Goal: Task Accomplishment & Management: Manage account settings

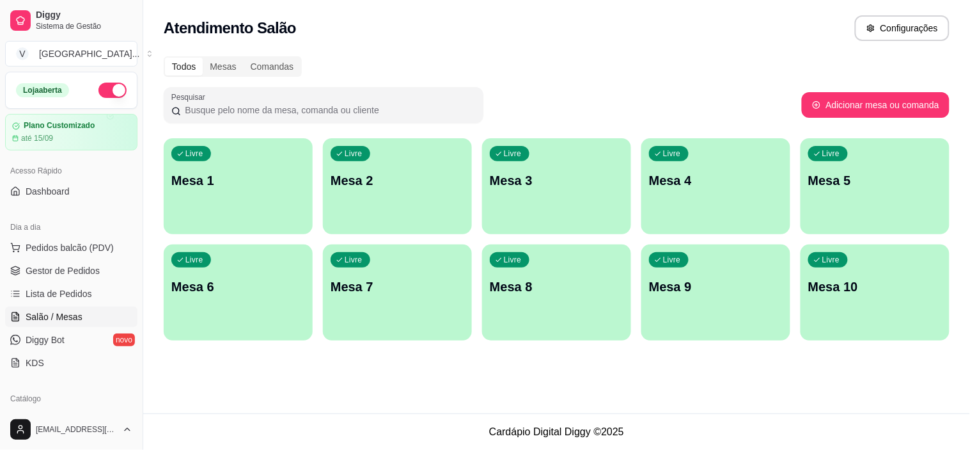
click at [72, 249] on span "Pedidos balcão (PDV)" at bounding box center [70, 247] width 88 height 13
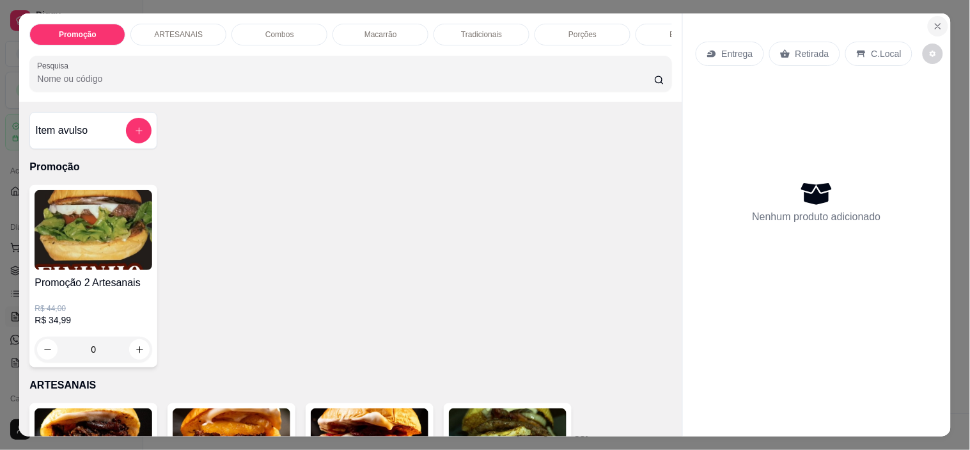
click at [938, 22] on button "Close" at bounding box center [938, 26] width 20 height 20
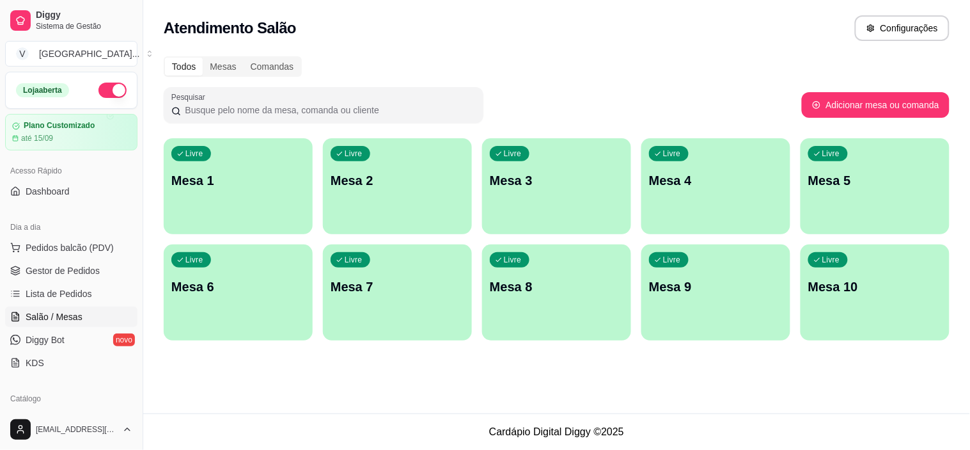
click at [42, 281] on ul "Pedidos balcão (PDV) Gestor de Pedidos Lista de Pedidos Salão / Mesas Diggy Bot…" at bounding box center [71, 305] width 132 height 136
click at [51, 275] on span "Gestor de Pedidos" at bounding box center [63, 270] width 74 height 13
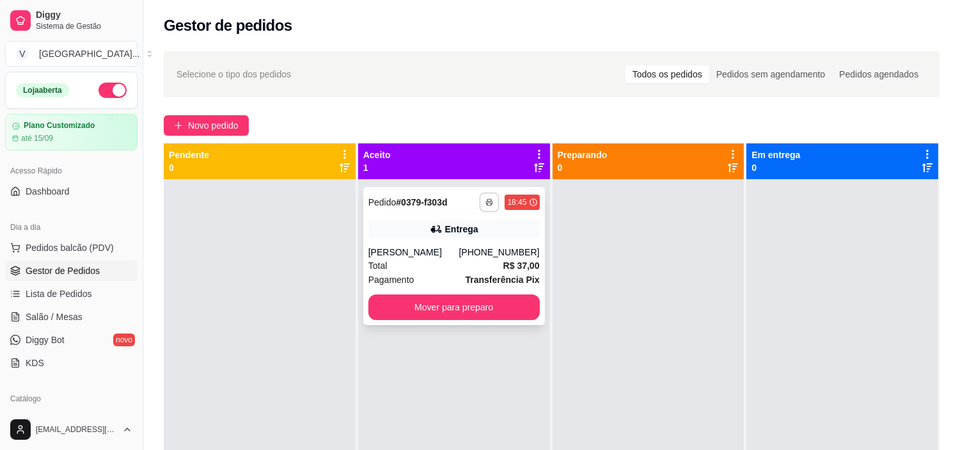
click at [487, 201] on icon "button" at bounding box center [490, 202] width 6 height 3
click at [455, 248] on button "IMPRESSORA" at bounding box center [452, 247] width 90 height 20
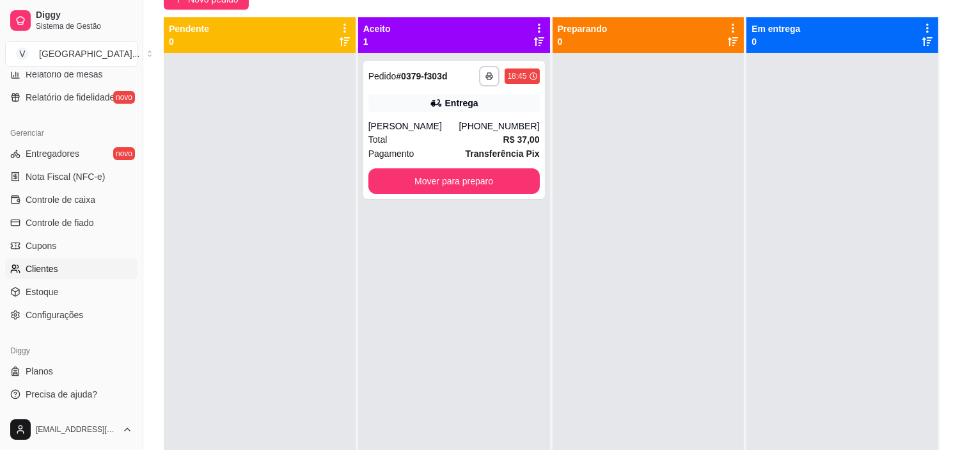
scroll to position [195, 0]
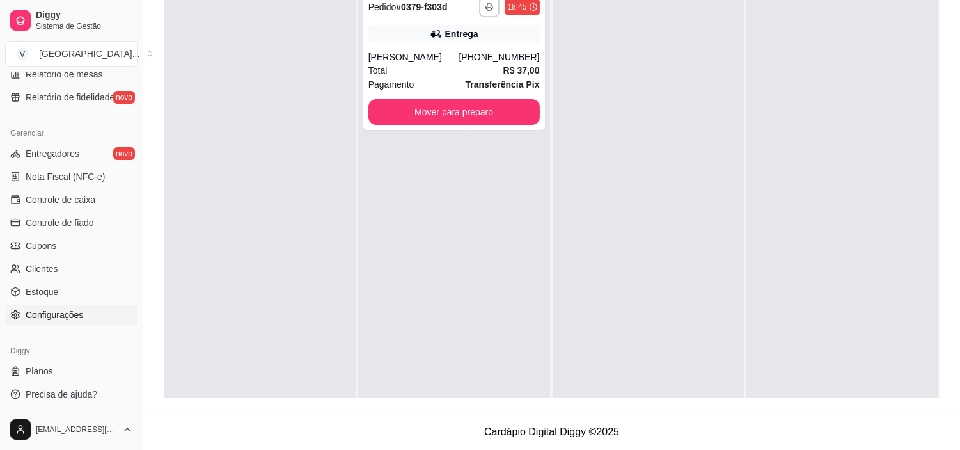
click at [68, 317] on span "Configurações" at bounding box center [55, 314] width 58 height 13
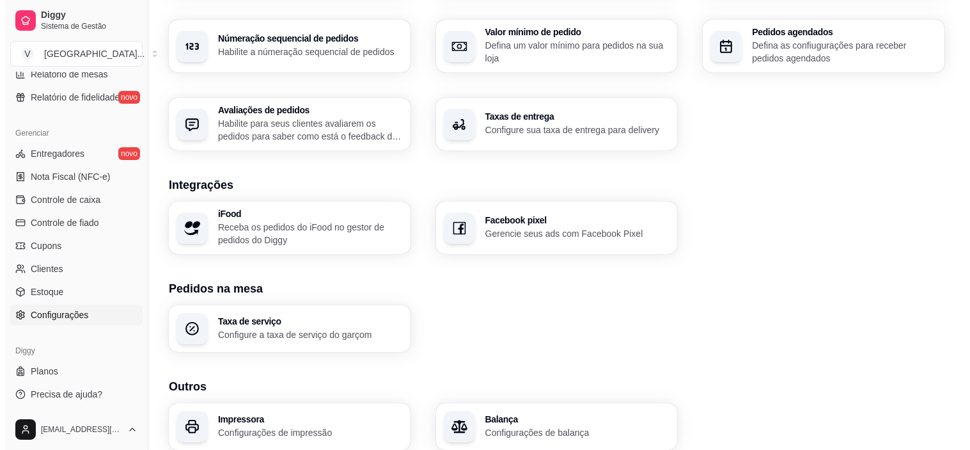
scroll to position [446, 0]
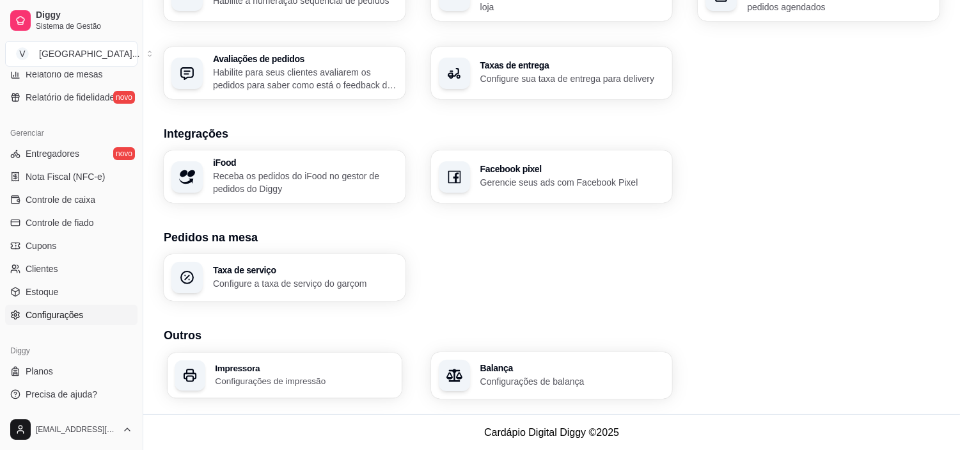
click at [279, 356] on div "Impressora Configurações de impressão" at bounding box center [285, 374] width 234 height 45
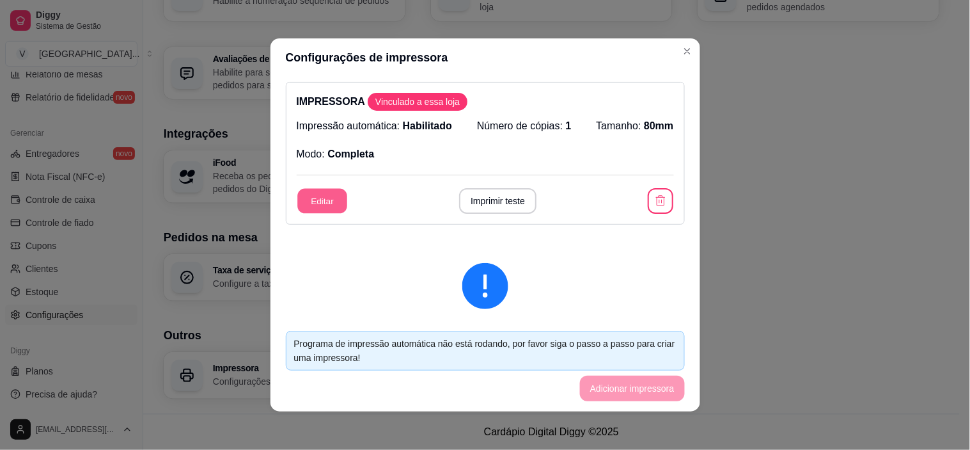
click at [317, 208] on button "Editar" at bounding box center [322, 201] width 50 height 25
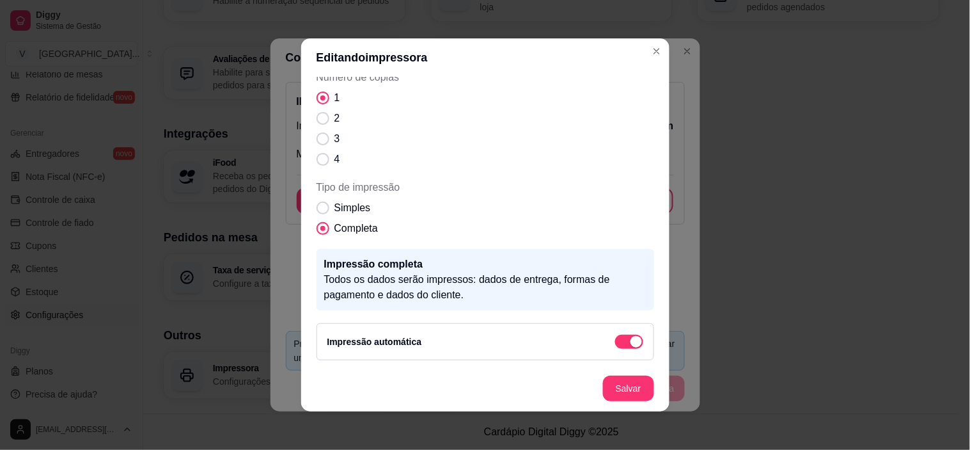
scroll to position [3, 0]
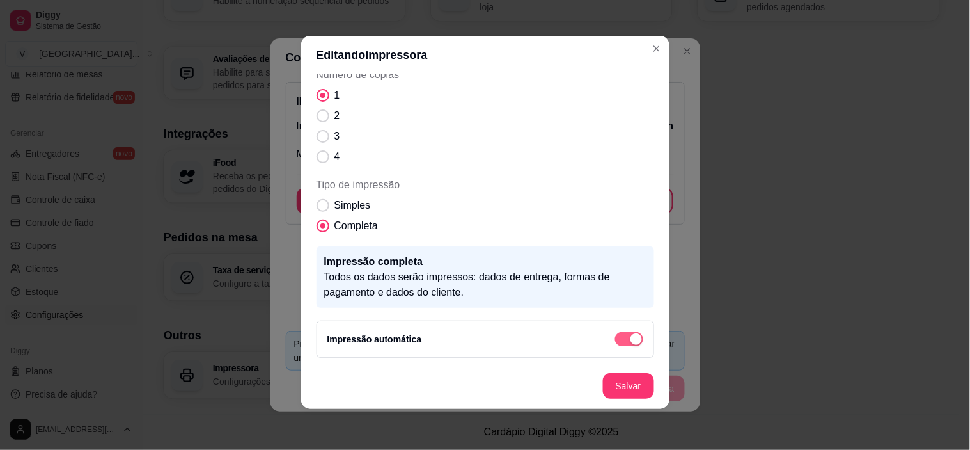
click at [615, 336] on span "button" at bounding box center [629, 339] width 28 height 14
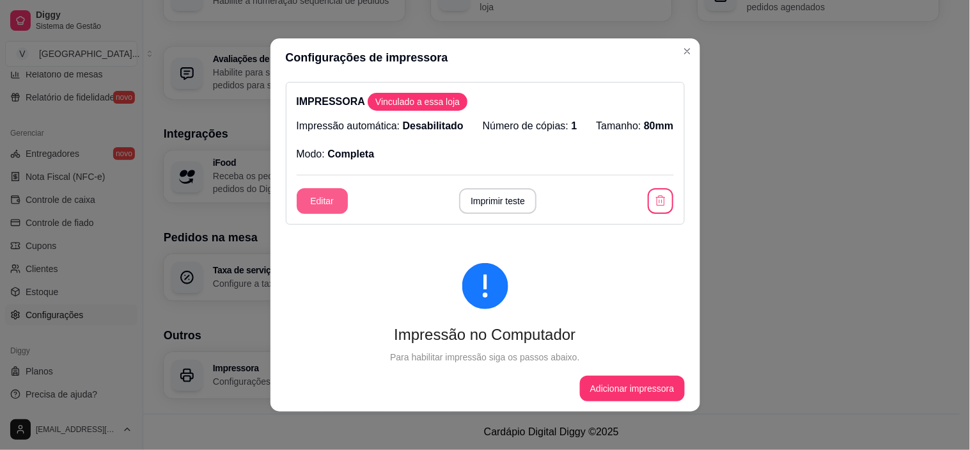
click at [309, 205] on button "Editar" at bounding box center [322, 201] width 51 height 26
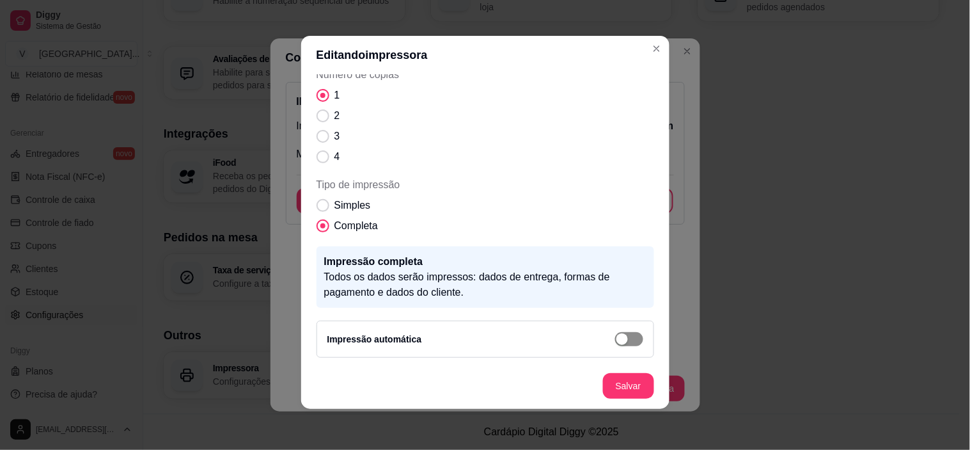
click at [628, 345] on div "Impressão automática" at bounding box center [486, 338] width 338 height 37
click at [617, 336] on div "button" at bounding box center [623, 339] width 12 height 12
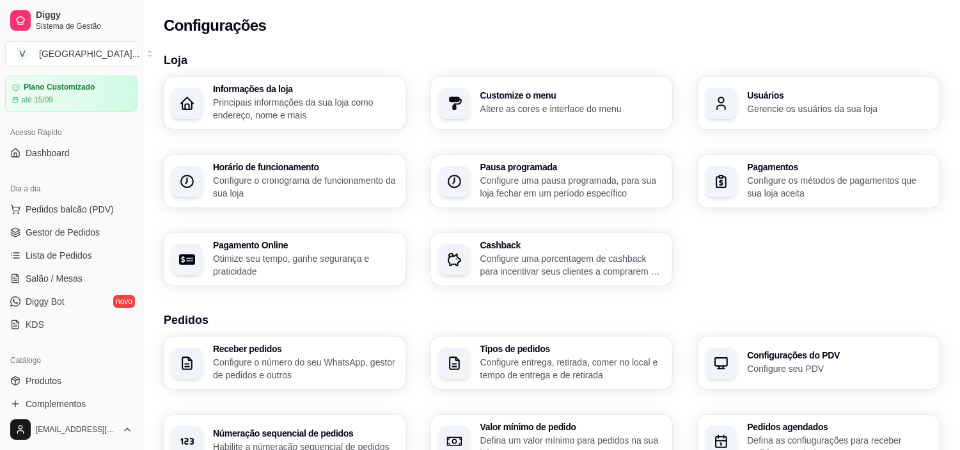
scroll to position [71, 0]
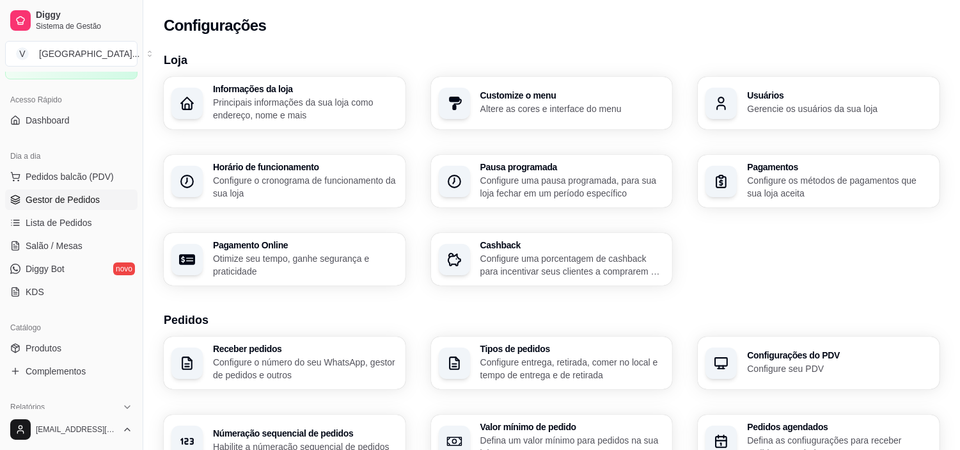
click at [82, 198] on span "Gestor de Pedidos" at bounding box center [63, 199] width 74 height 13
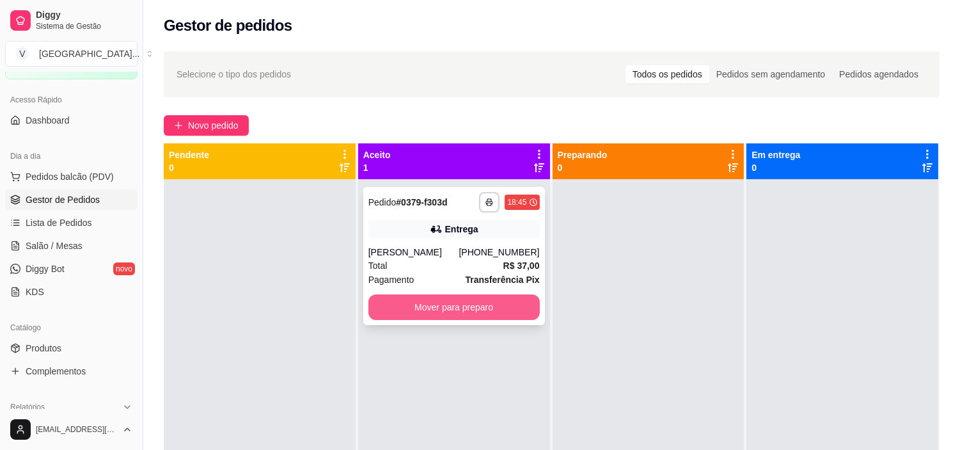
click at [496, 314] on button "Mover para preparo" at bounding box center [453, 307] width 171 height 26
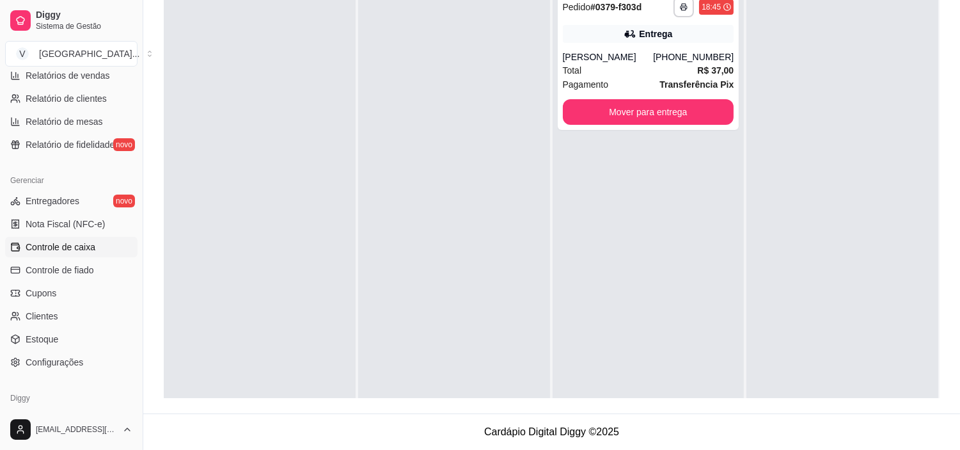
scroll to position [470, 0]
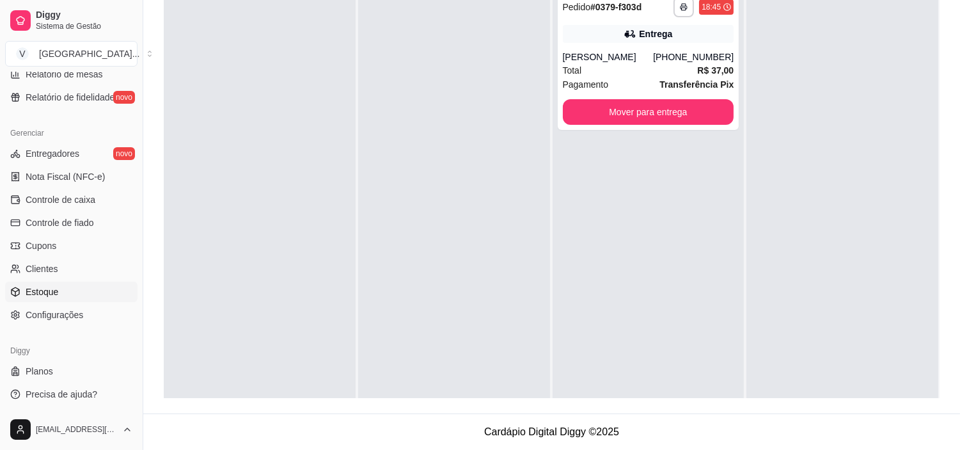
click at [45, 285] on span "Estoque" at bounding box center [42, 291] width 33 height 13
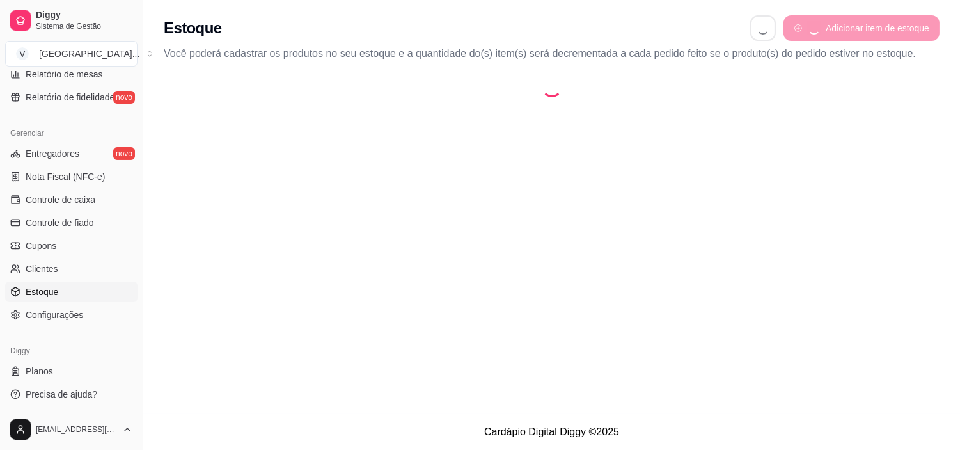
select select "QUANTITY_ORDER"
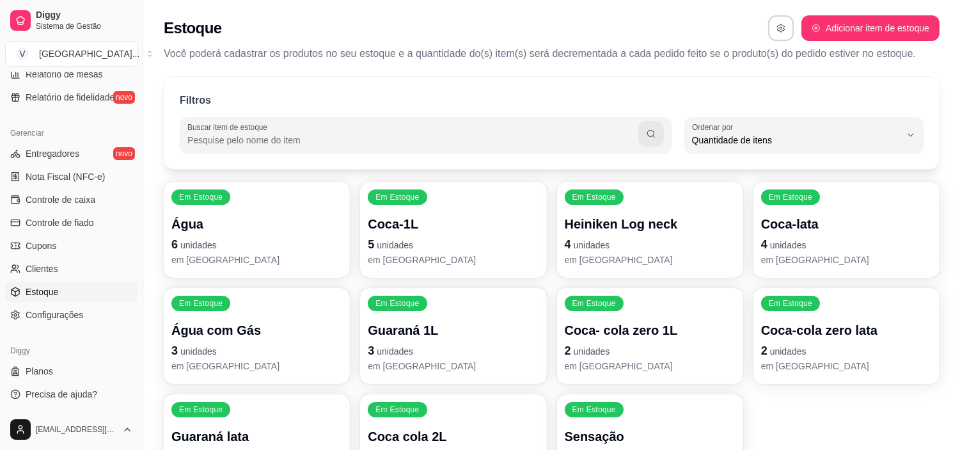
click at [446, 231] on p "Coca-1L" at bounding box center [453, 224] width 171 height 18
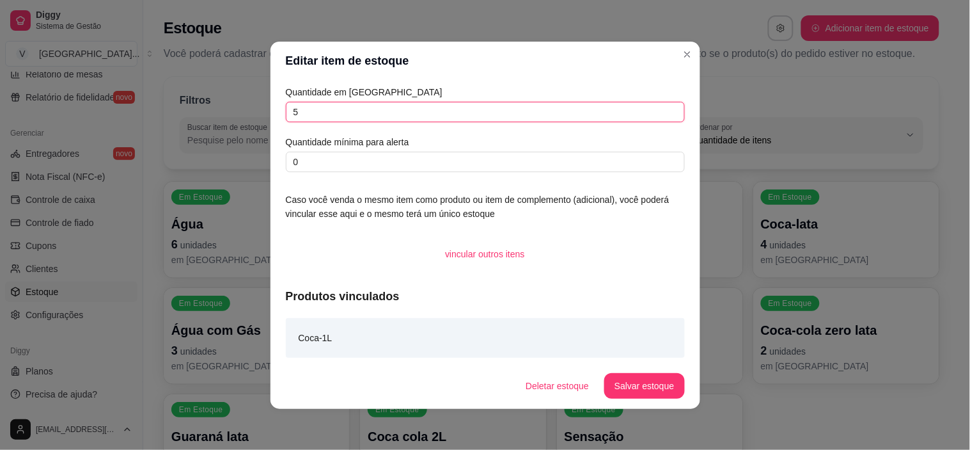
drag, startPoint x: 329, startPoint y: 104, endPoint x: 184, endPoint y: 82, distance: 146.9
click at [184, 82] on div "Editar item de estoque Quantidade em estoque 5 Quantidade mínima para alerta 0 …" at bounding box center [485, 225] width 970 height 450
type input "10"
click at [633, 384] on button "Salvar estoque" at bounding box center [645, 385] width 78 height 25
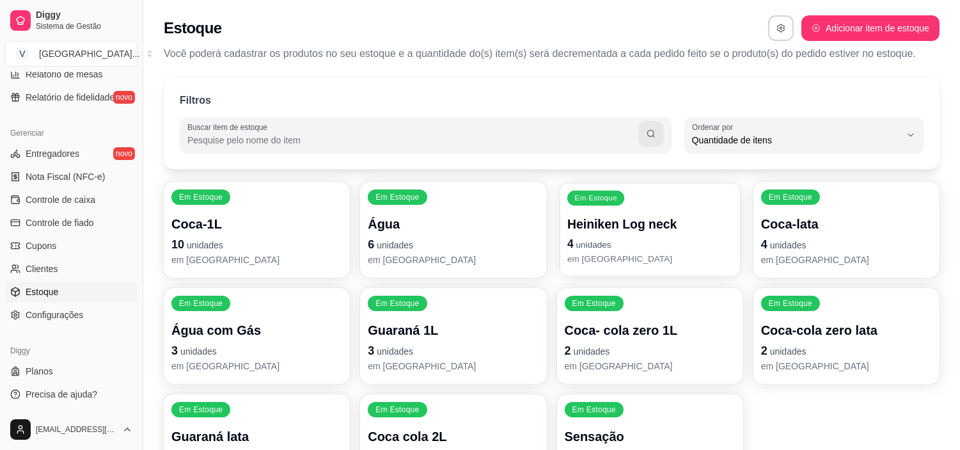
click at [667, 232] on p "Heiniken Log neck" at bounding box center [650, 224] width 166 height 17
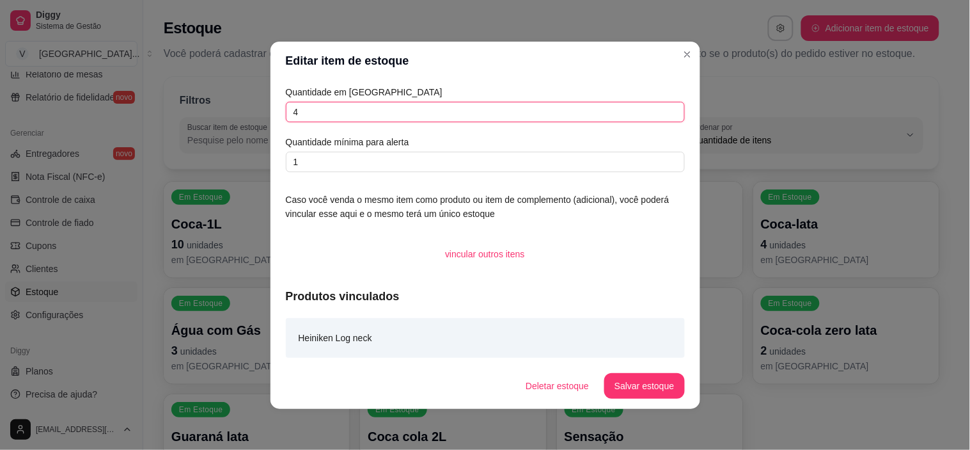
drag, startPoint x: 375, startPoint y: 104, endPoint x: 155, endPoint y: 74, distance: 221.4
click at [155, 74] on div "Editar item de estoque Quantidade em estoque 4 Quantidade mínima para alerta 1 …" at bounding box center [485, 225] width 970 height 450
type input "7"
click at [673, 372] on footer "Deletar estoque Salvar estoque" at bounding box center [486, 386] width 430 height 46
click at [644, 382] on button "Salvar estoque" at bounding box center [644, 386] width 80 height 26
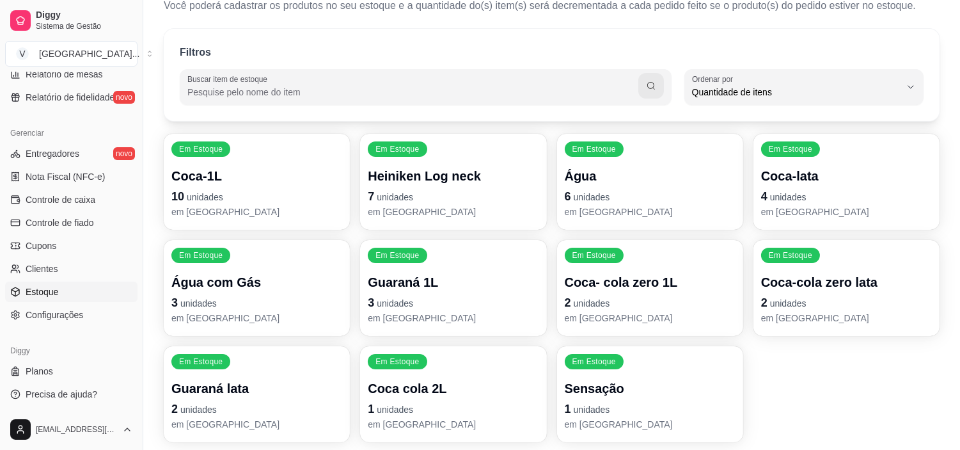
scroll to position [71, 0]
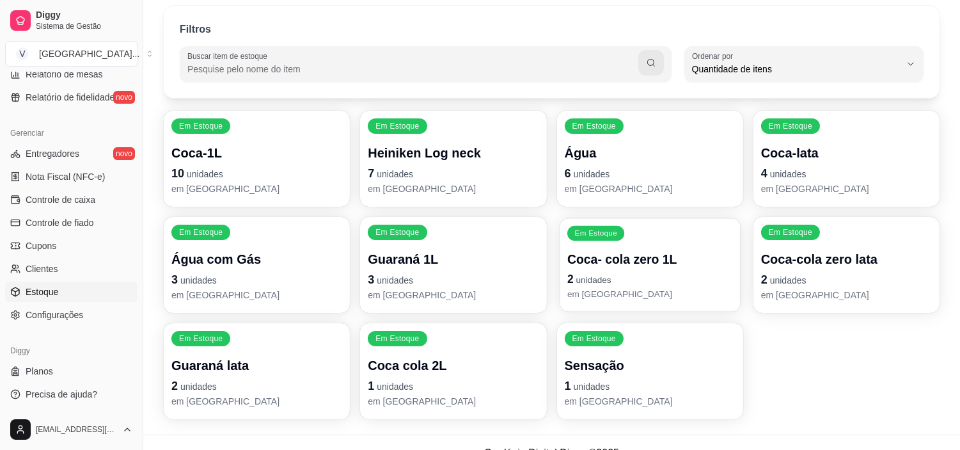
click at [641, 295] on p "em [GEOGRAPHIC_DATA]" at bounding box center [650, 294] width 166 height 12
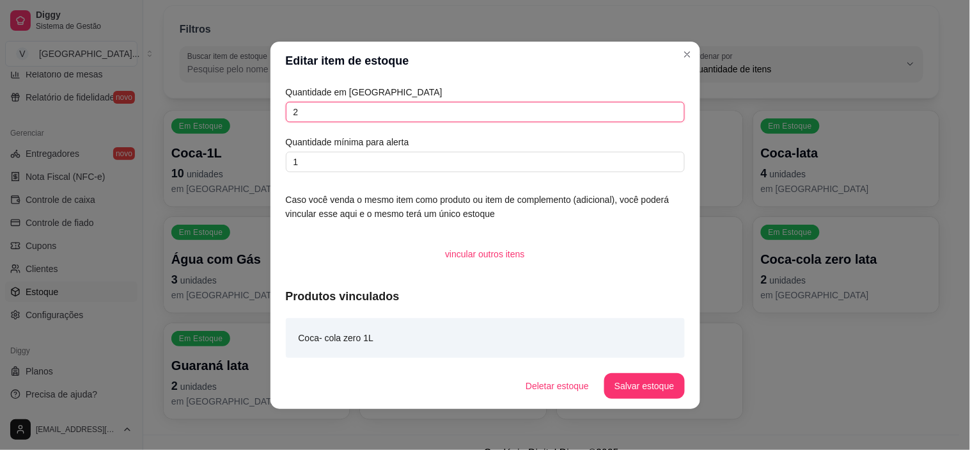
drag, startPoint x: 381, startPoint y: 115, endPoint x: 246, endPoint y: 122, distance: 135.1
click at [246, 122] on div "Editar item de estoque Quantidade em estoque 2 Quantidade mínima para alerta 1 …" at bounding box center [485, 225] width 970 height 450
type input "4"
click at [657, 382] on button "Salvar estoque" at bounding box center [644, 386] width 80 height 26
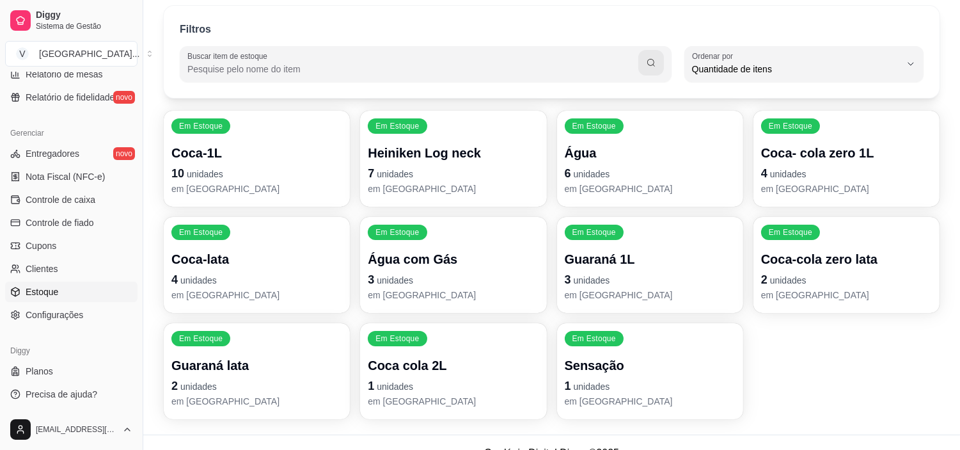
click at [827, 291] on p "em [GEOGRAPHIC_DATA]" at bounding box center [846, 294] width 171 height 13
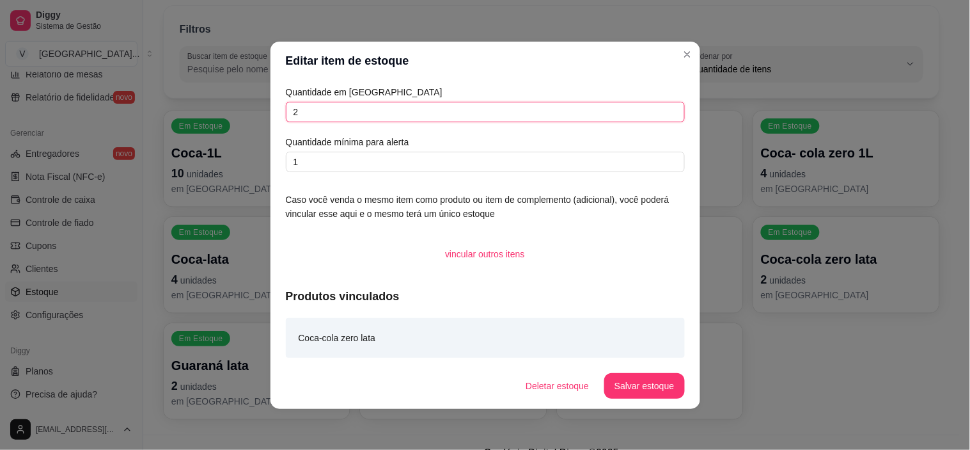
drag, startPoint x: 290, startPoint y: 107, endPoint x: 234, endPoint y: 91, distance: 58.5
click at [234, 91] on div "Editar item de estoque Quantidade em estoque 2 Quantidade mínima para alerta 1 …" at bounding box center [485, 225] width 970 height 450
type input "6"
click at [629, 382] on button "Salvar estoque" at bounding box center [644, 386] width 80 height 26
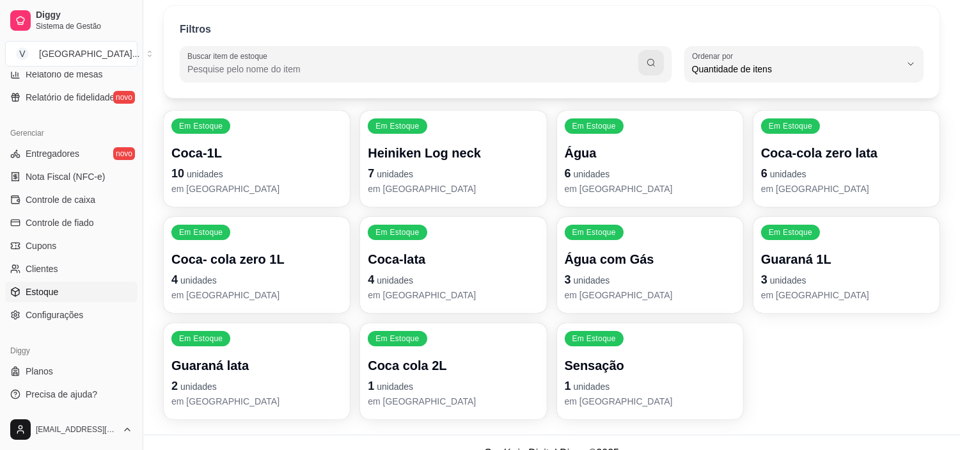
click at [458, 290] on p "em [GEOGRAPHIC_DATA]" at bounding box center [453, 294] width 171 height 13
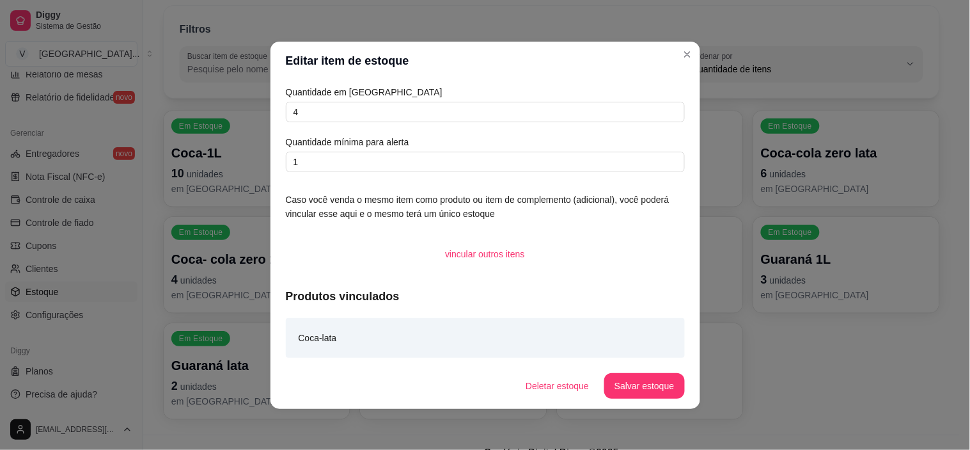
click at [692, 42] on header "Editar item de estoque" at bounding box center [486, 61] width 430 height 38
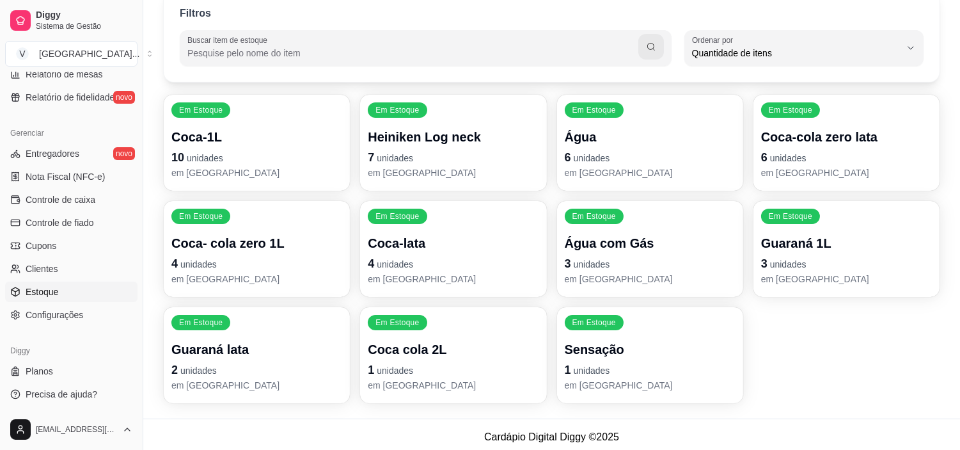
scroll to position [92, 0]
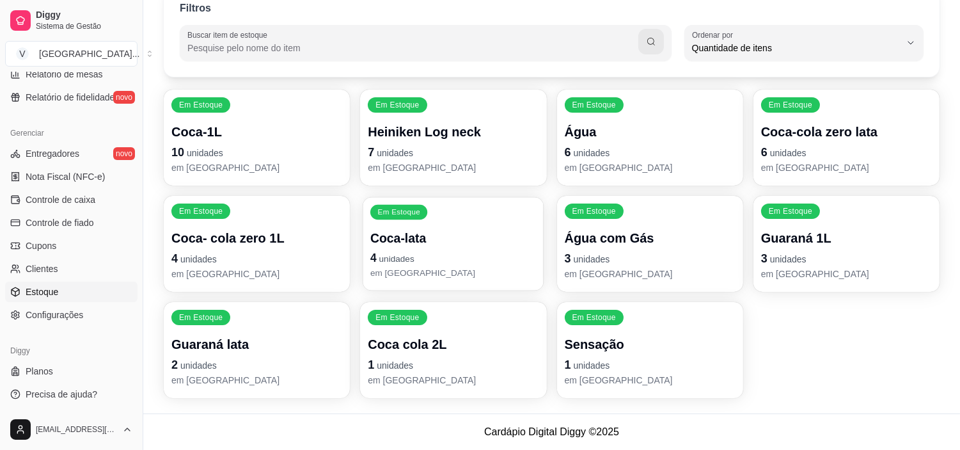
click at [420, 255] on p "4 unidades" at bounding box center [453, 257] width 166 height 17
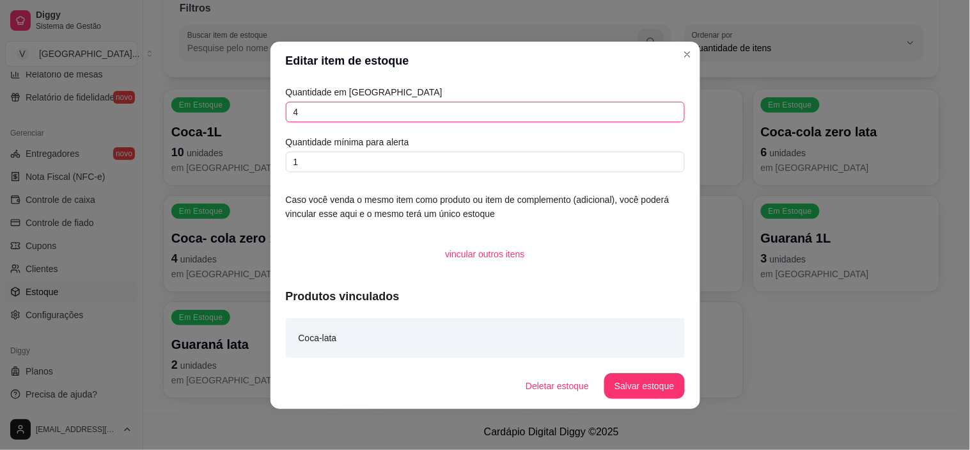
drag, startPoint x: 312, startPoint y: 106, endPoint x: 232, endPoint y: 96, distance: 81.2
click at [232, 96] on div "Editar item de estoque Quantidade em estoque 4 Quantidade mínima para alerta 1 …" at bounding box center [485, 225] width 970 height 450
type input "-"
type input "7"
click at [654, 387] on button "Salvar estoque" at bounding box center [644, 386] width 80 height 26
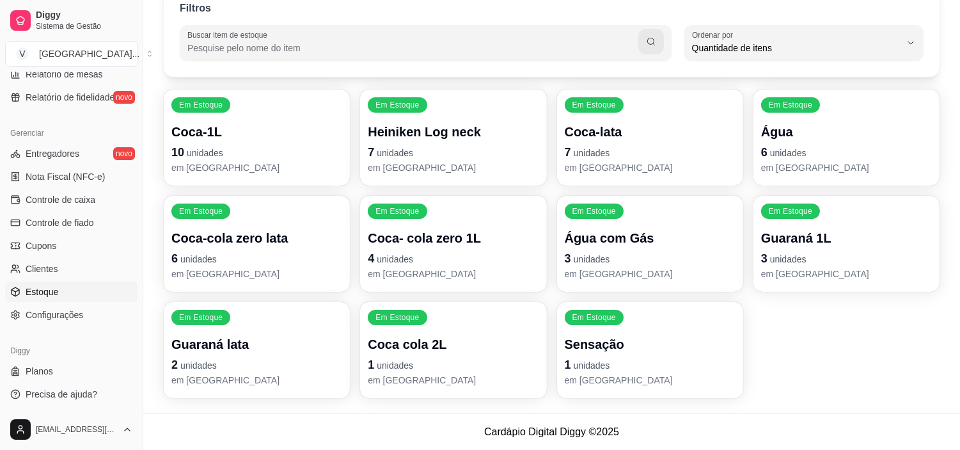
click at [394, 349] on p "Coca cola 2L" at bounding box center [453, 344] width 171 height 18
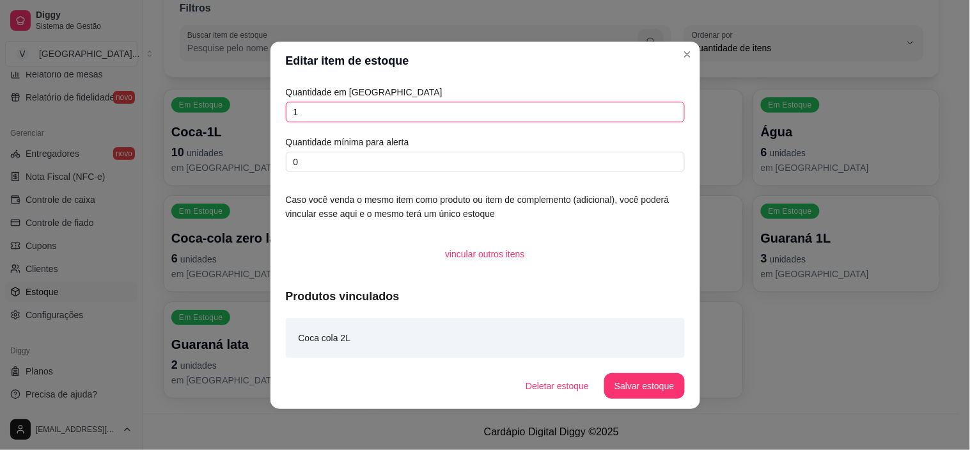
drag, startPoint x: 328, startPoint y: 107, endPoint x: 237, endPoint y: 82, distance: 94.3
click at [237, 82] on div "Editar item de estoque Quantidade em estoque 1 Quantidade mínima para alerta 0 …" at bounding box center [485, 225] width 970 height 450
type input "5"
click at [654, 393] on button "Salvar estoque" at bounding box center [645, 385] width 78 height 25
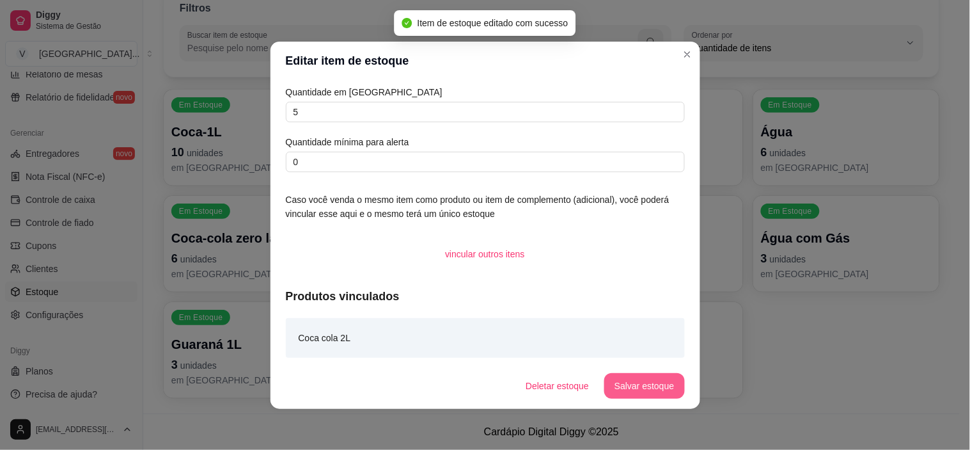
click at [645, 390] on button "Salvar estoque" at bounding box center [644, 386] width 80 height 26
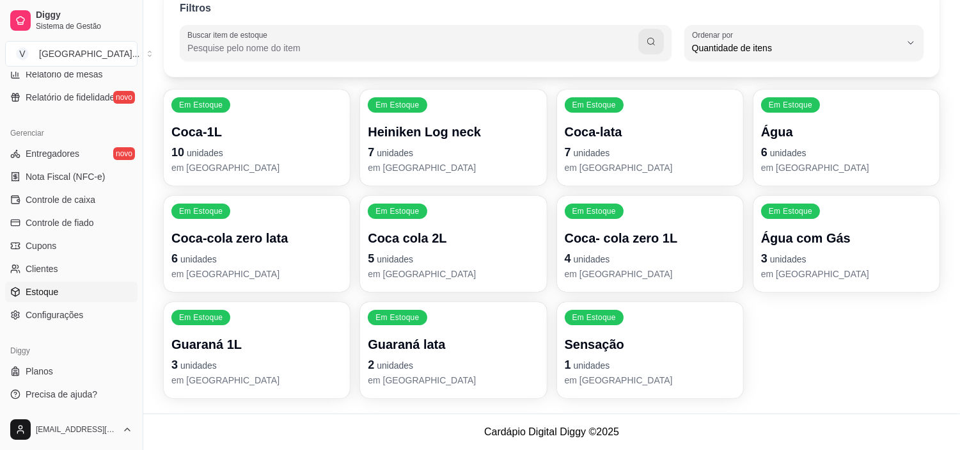
click at [418, 148] on p "7 unidades" at bounding box center [453, 152] width 171 height 18
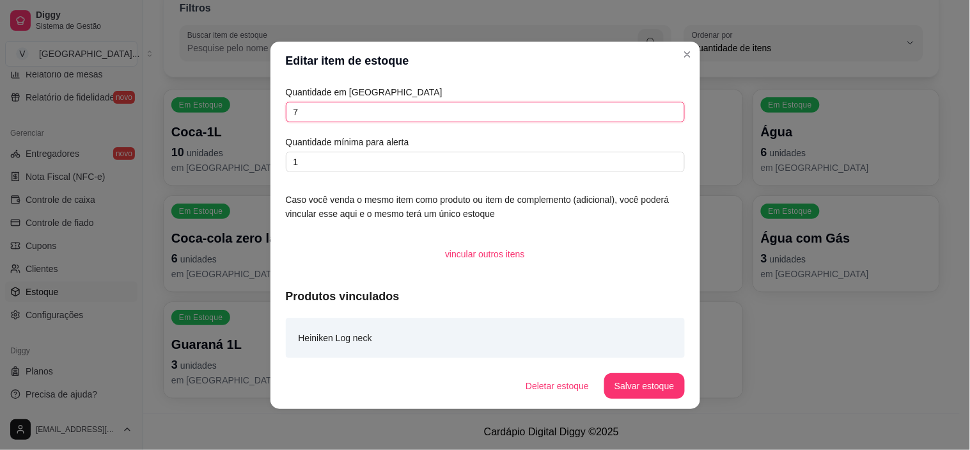
drag, startPoint x: 301, startPoint y: 112, endPoint x: 232, endPoint y: 107, distance: 68.6
click at [232, 107] on div "Editar item de estoque Quantidade em estoque 7 Quantidade mínima para alerta 1 …" at bounding box center [485, 225] width 970 height 450
type input "7"
type input "4"
click at [665, 386] on button "Salvar estoque" at bounding box center [645, 385] width 78 height 25
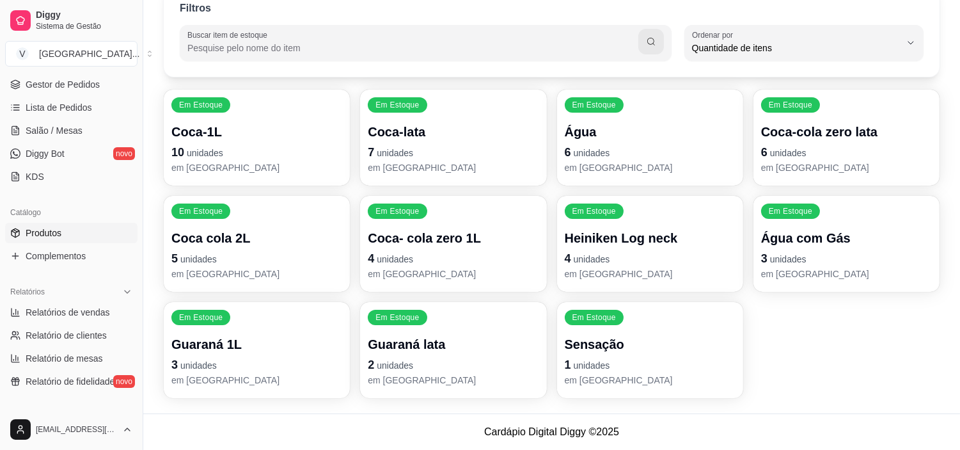
scroll to position [0, 0]
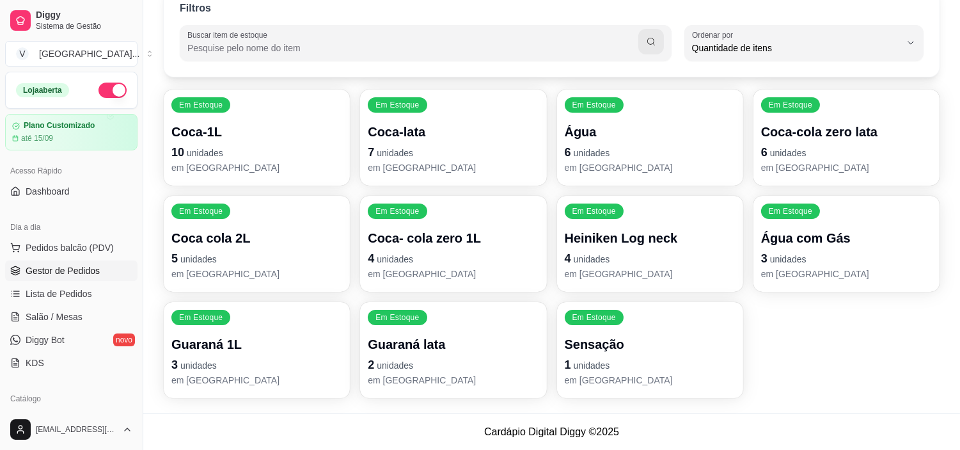
click at [65, 264] on span "Gestor de Pedidos" at bounding box center [63, 270] width 74 height 13
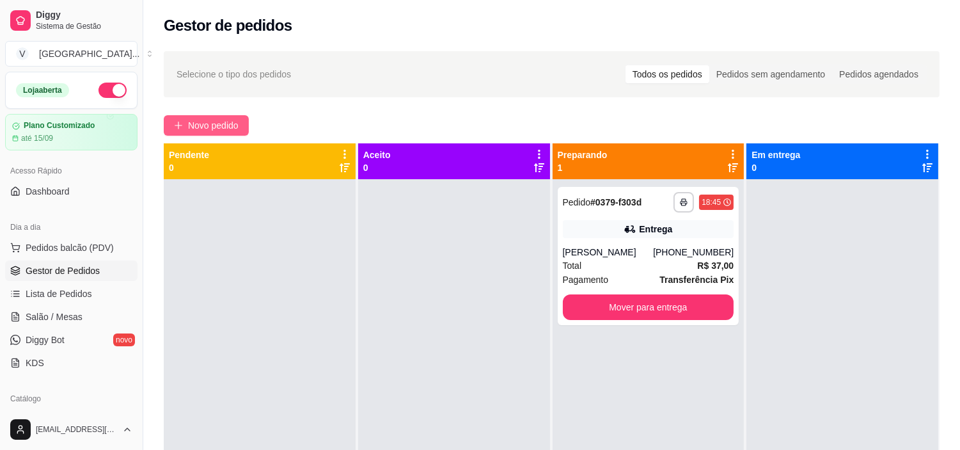
click at [215, 128] on span "Novo pedido" at bounding box center [213, 125] width 51 height 14
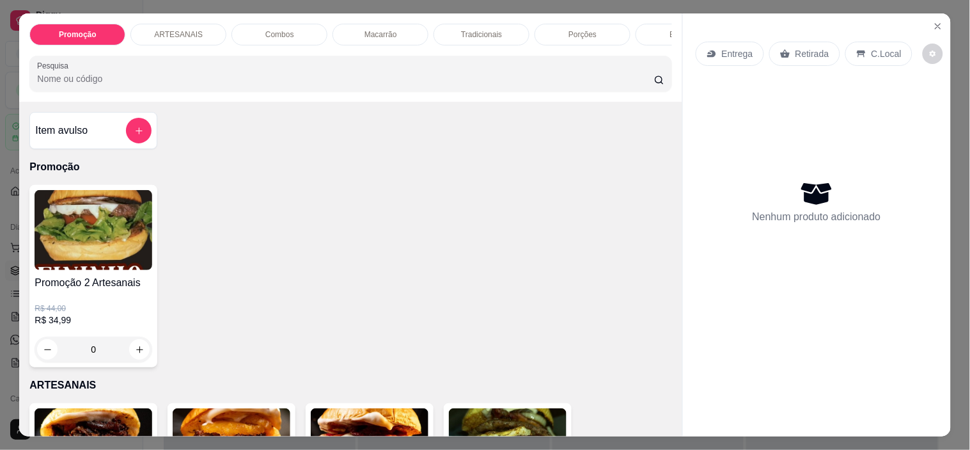
click at [707, 51] on icon at bounding box center [711, 54] width 8 height 7
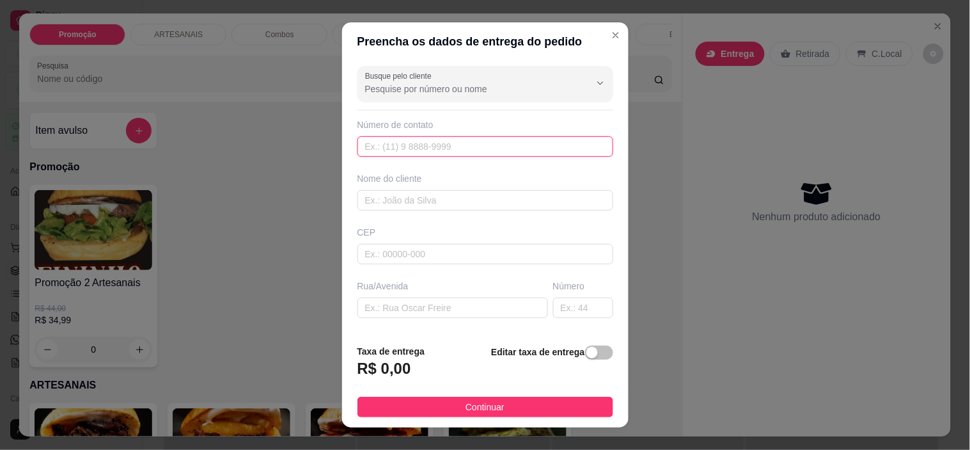
click at [418, 151] on input "text" at bounding box center [486, 146] width 256 height 20
type input "[PHONE_NUMBER]"
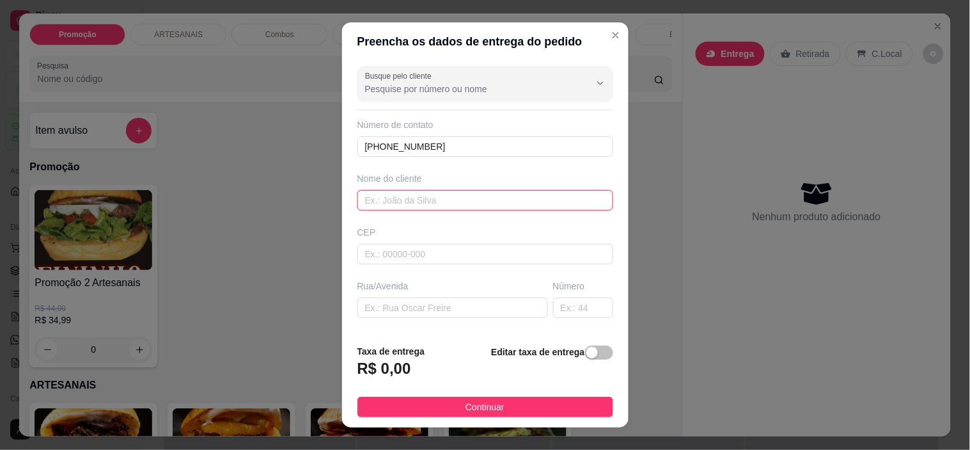
click at [419, 190] on input "text" at bounding box center [486, 200] width 256 height 20
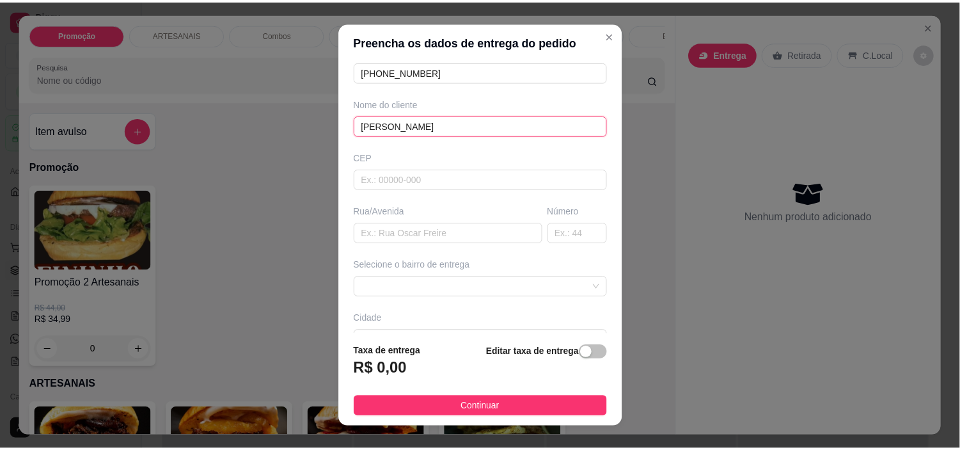
scroll to position [158, 0]
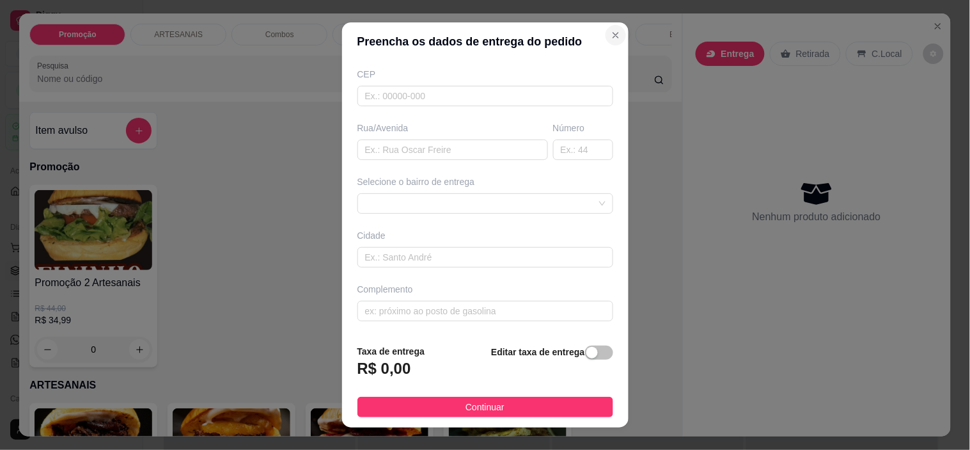
type input "[PERSON_NAME]"
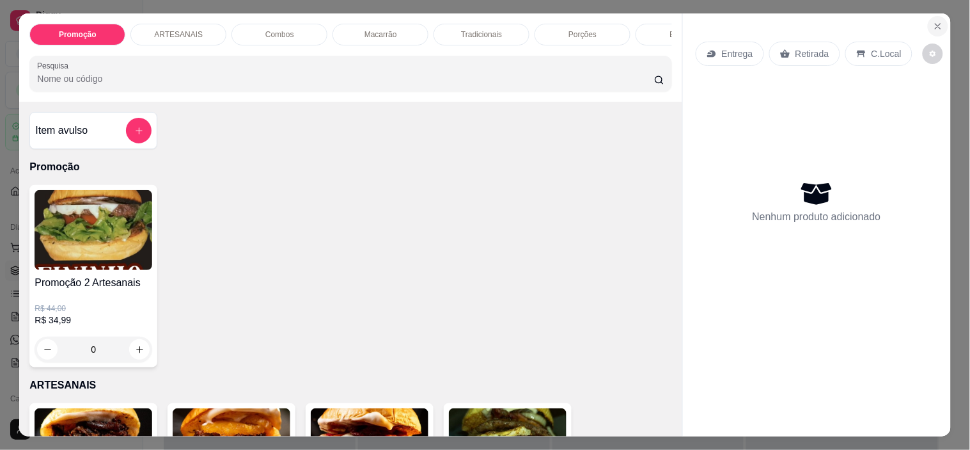
click at [933, 23] on icon "Close" at bounding box center [938, 26] width 10 height 10
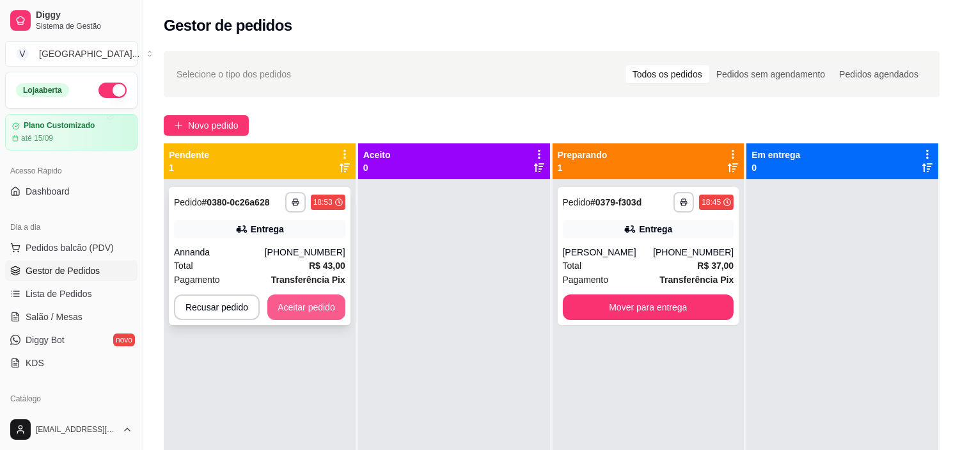
click at [313, 317] on button "Aceitar pedido" at bounding box center [306, 307] width 78 height 26
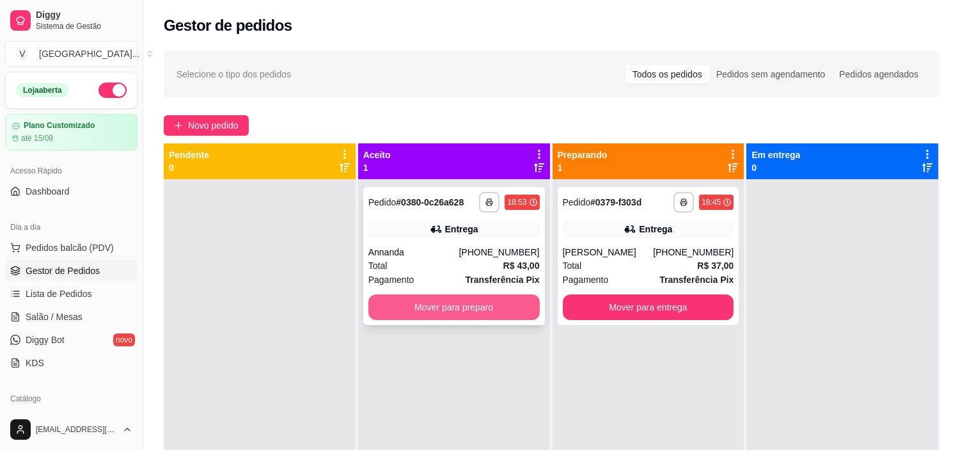
click at [437, 305] on button "Mover para preparo" at bounding box center [453, 307] width 171 height 26
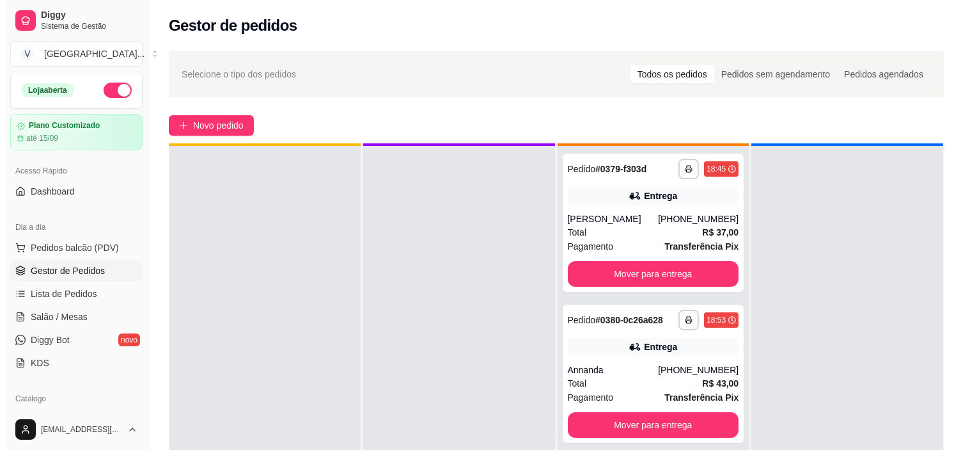
scroll to position [35, 0]
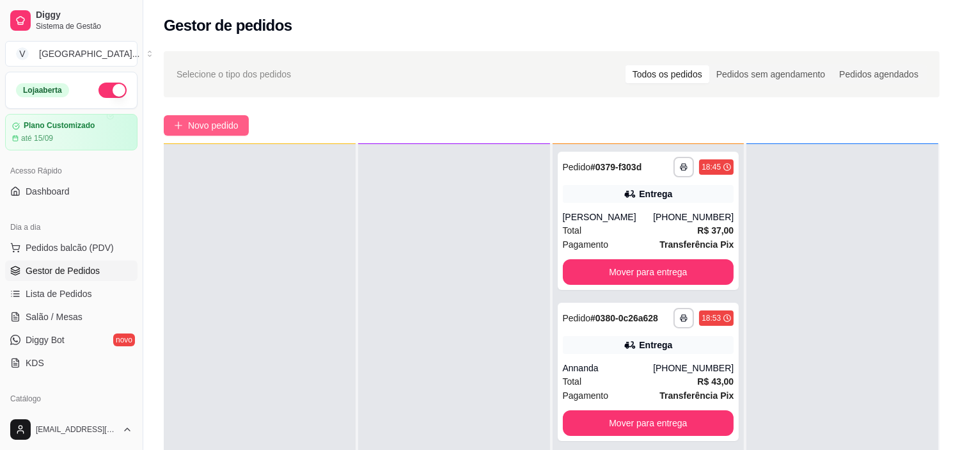
click at [239, 116] on button "Novo pedido" at bounding box center [206, 125] width 85 height 20
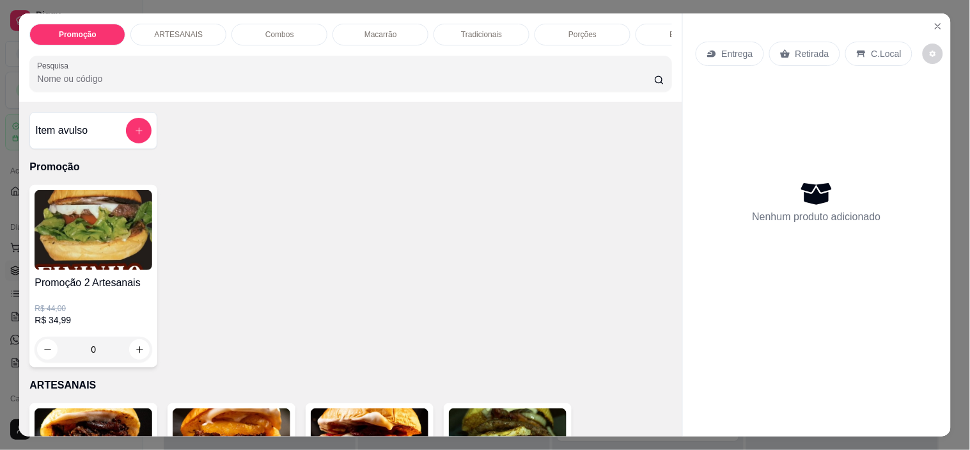
click at [725, 47] on p "Entrega" at bounding box center [737, 53] width 31 height 13
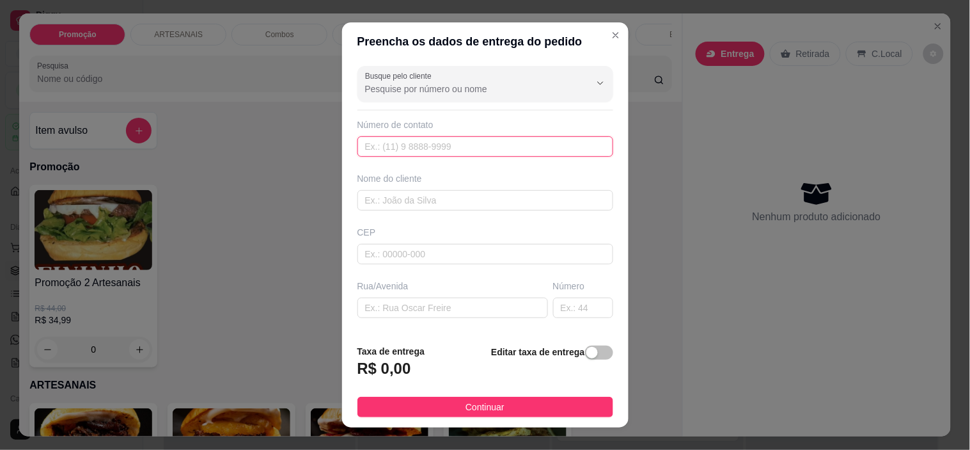
click at [453, 149] on input "text" at bounding box center [486, 146] width 256 height 20
type input "[PHONE_NUMBER]"
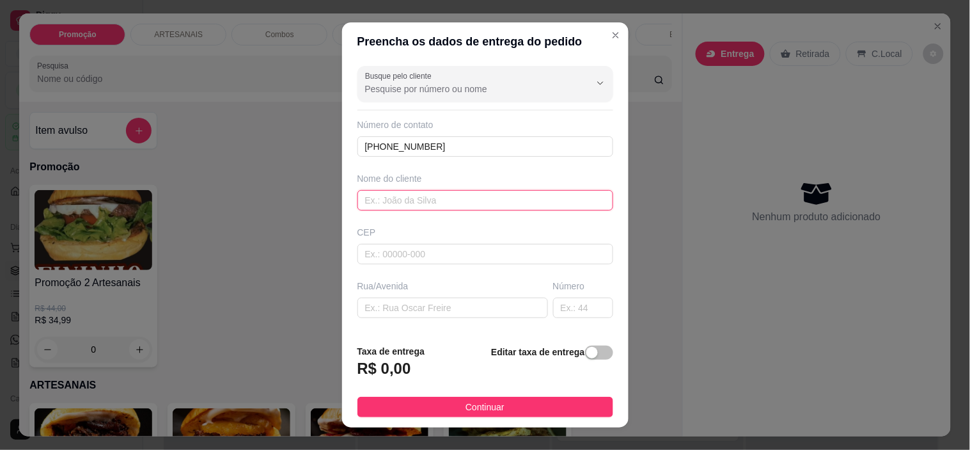
click at [442, 191] on input "text" at bounding box center [486, 200] width 256 height 20
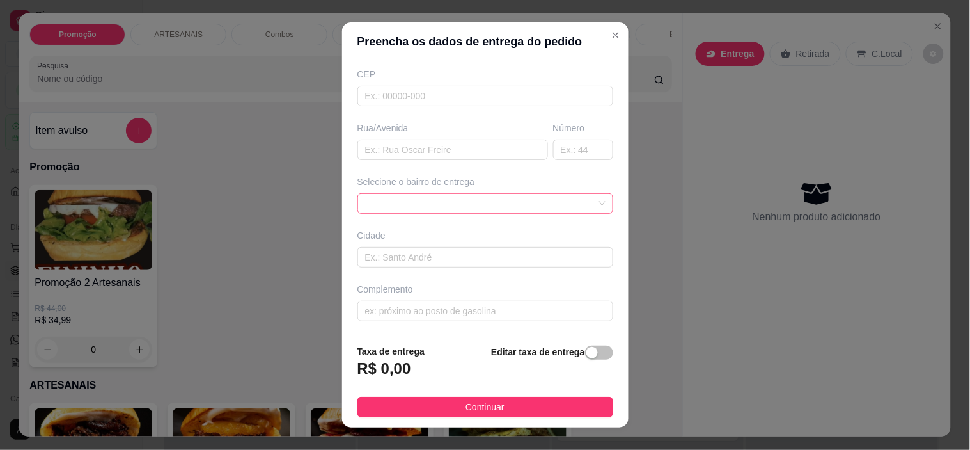
click at [553, 201] on span at bounding box center [485, 203] width 240 height 19
type input "ELISIA"
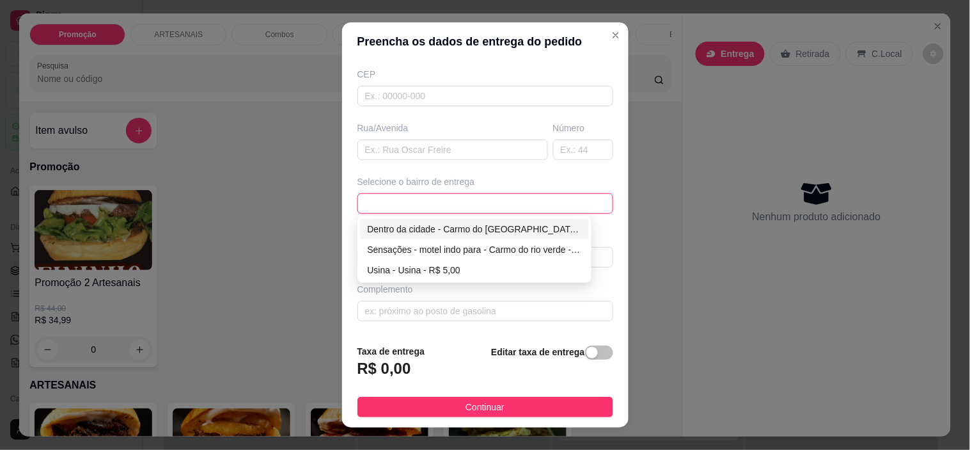
click at [491, 224] on div "Dentro da cidade - Carmo do [GEOGRAPHIC_DATA] - R$ 2,00" at bounding box center [475, 229] width 214 height 14
type input "Carmo do [GEOGRAPHIC_DATA]"
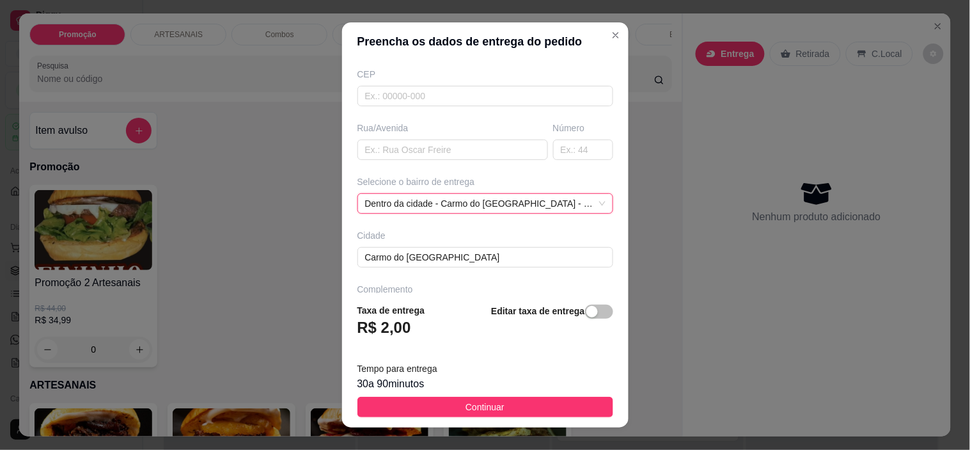
click at [517, 404] on button "Continuar" at bounding box center [486, 407] width 256 height 20
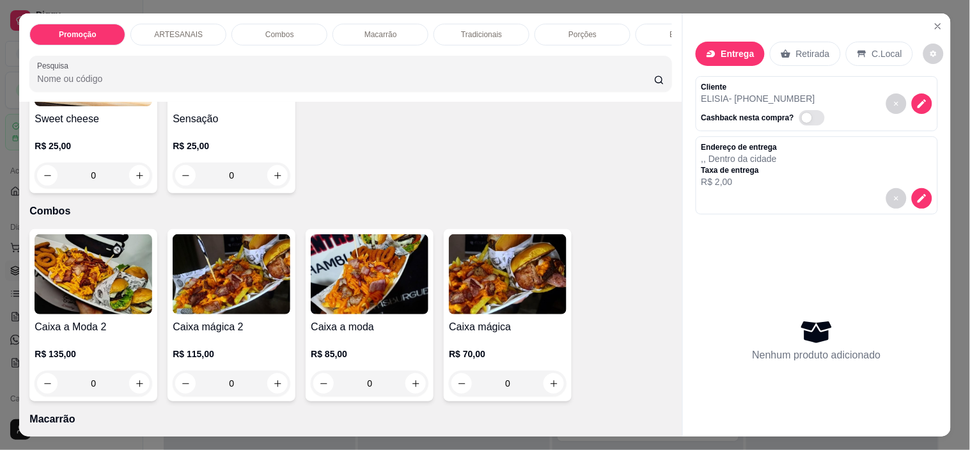
scroll to position [782, 0]
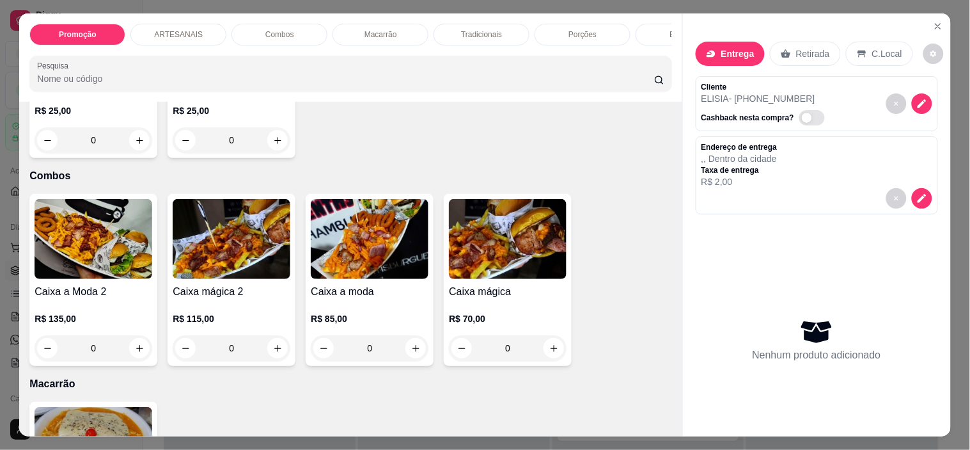
click at [555, 353] on div "0" at bounding box center [508, 348] width 118 height 26
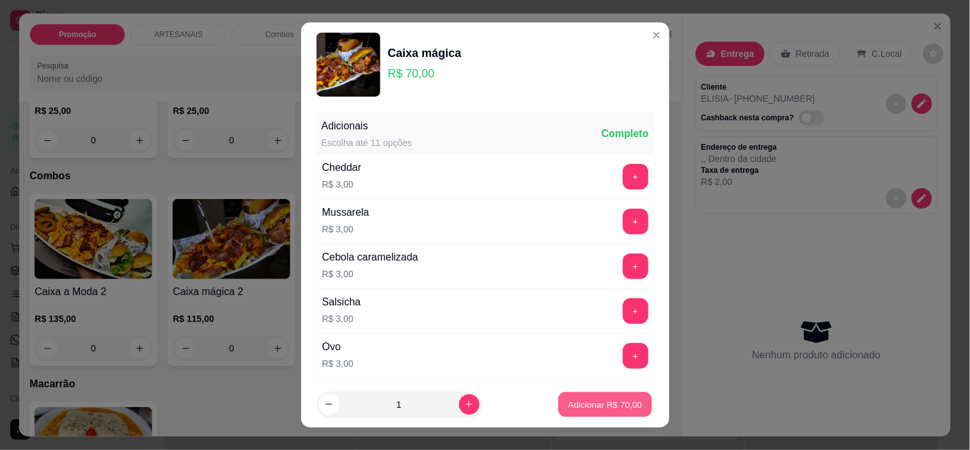
click at [588, 406] on button "Adicionar R$ 70,00" at bounding box center [606, 403] width 94 height 25
type input "1"
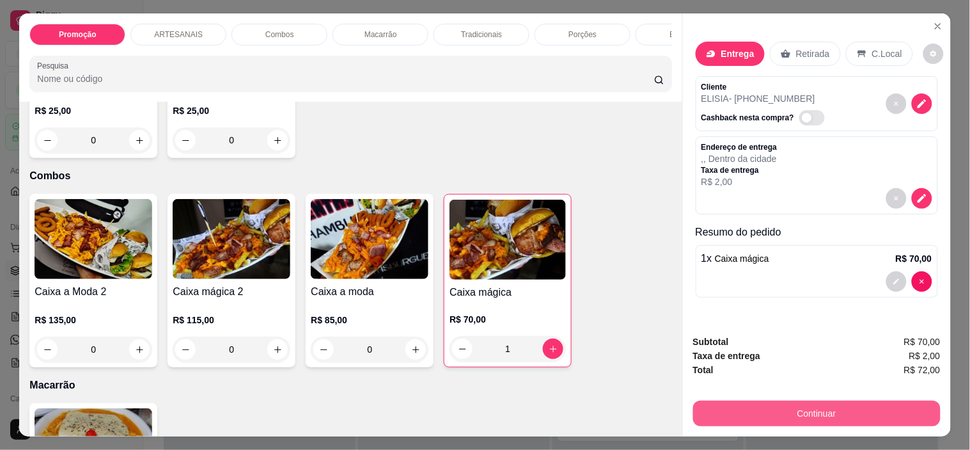
click at [868, 413] on button "Continuar" at bounding box center [817, 413] width 248 height 26
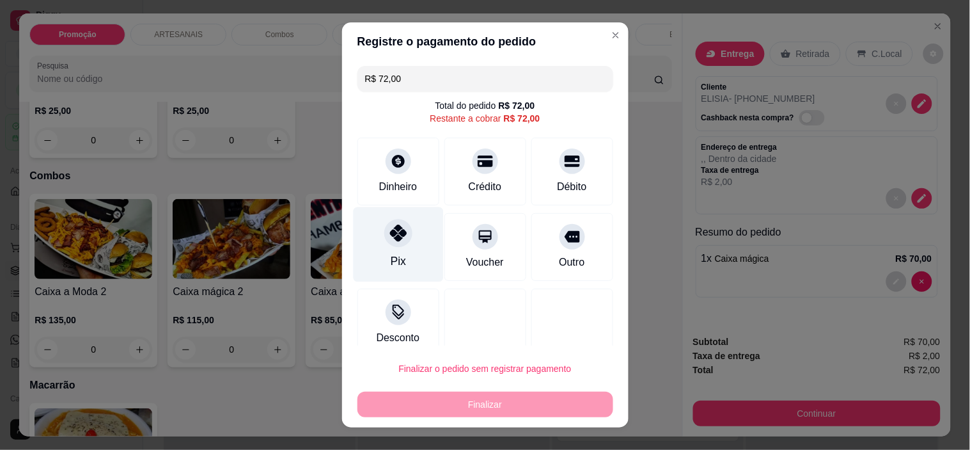
click at [395, 246] on div at bounding box center [398, 233] width 28 height 28
type input "R$ 0,00"
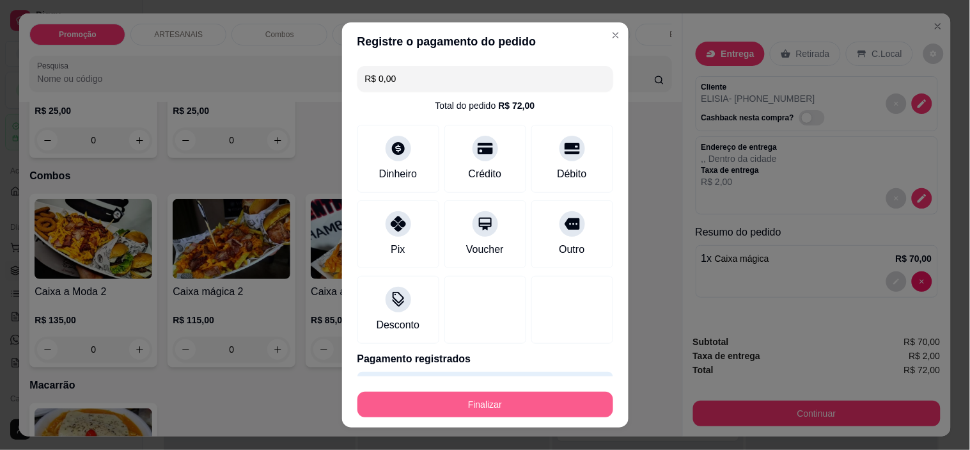
click at [515, 407] on button "Finalizar" at bounding box center [486, 404] width 256 height 26
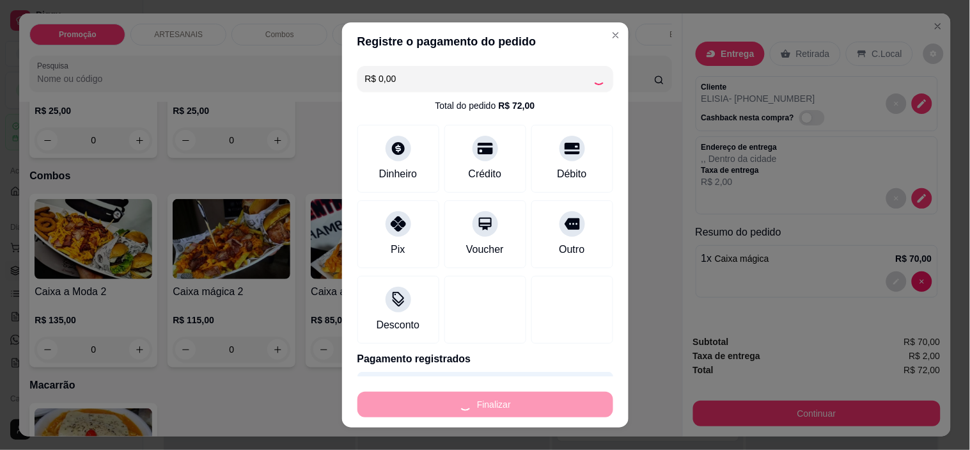
type input "0"
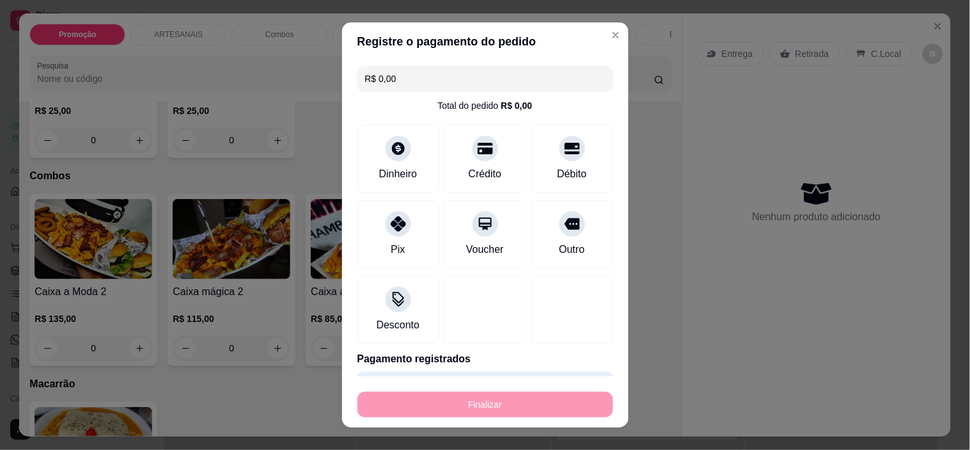
type input "-R$ 72,00"
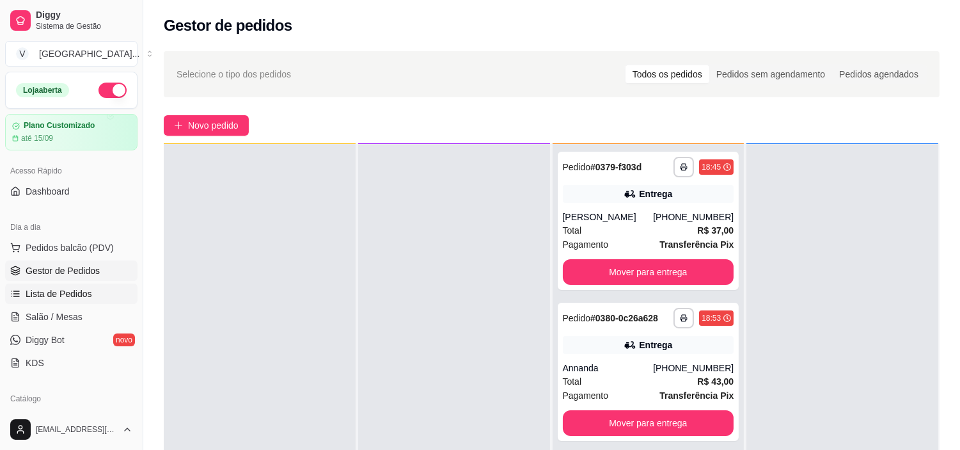
click at [81, 285] on link "Lista de Pedidos" at bounding box center [71, 293] width 132 height 20
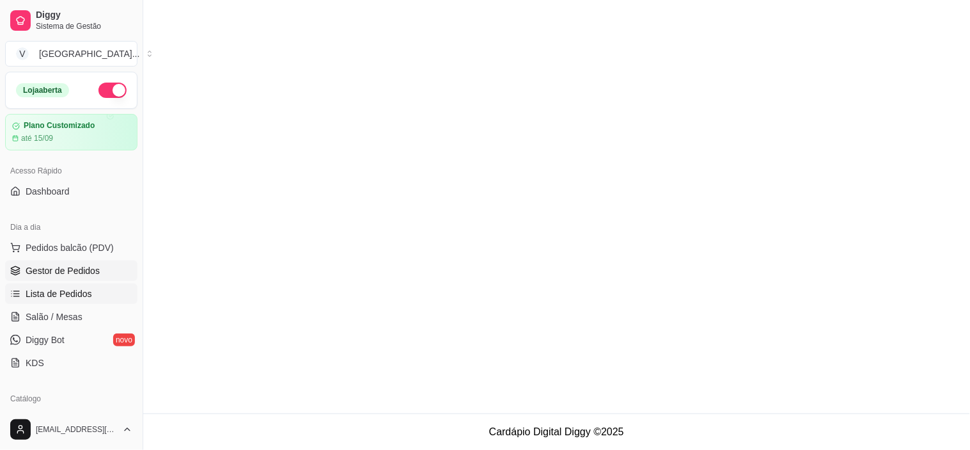
click at [86, 277] on link "Gestor de Pedidos" at bounding box center [71, 270] width 132 height 20
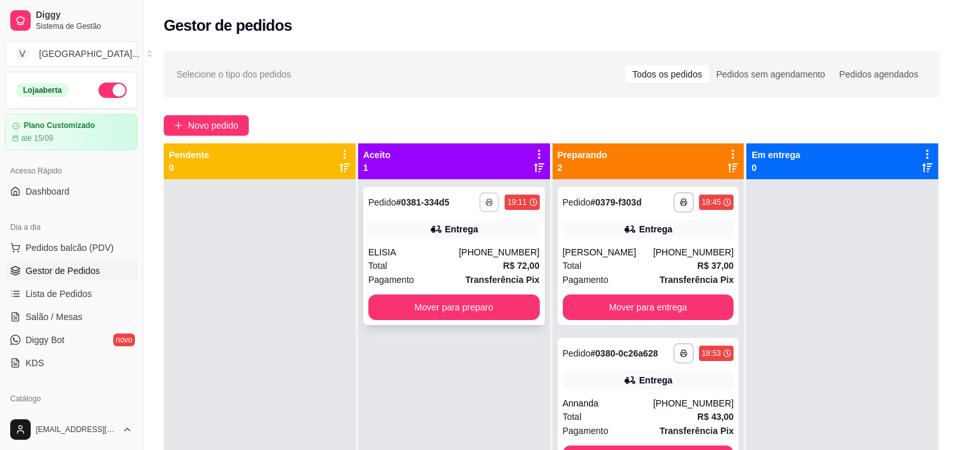
click at [491, 198] on button "button" at bounding box center [490, 202] width 20 height 20
click at [480, 242] on button "IMPRESSORA" at bounding box center [451, 247] width 93 height 20
click at [468, 312] on button "Mover para preparo" at bounding box center [453, 307] width 171 height 26
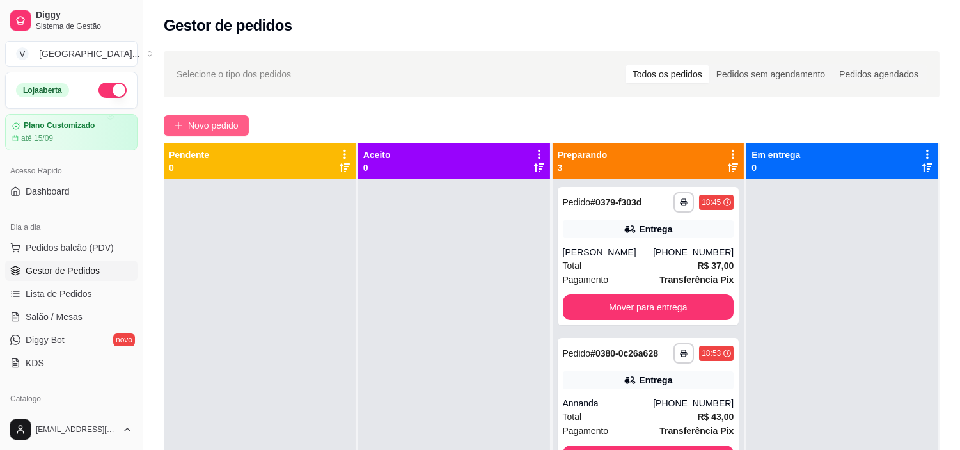
click at [212, 129] on span "Novo pedido" at bounding box center [213, 125] width 51 height 14
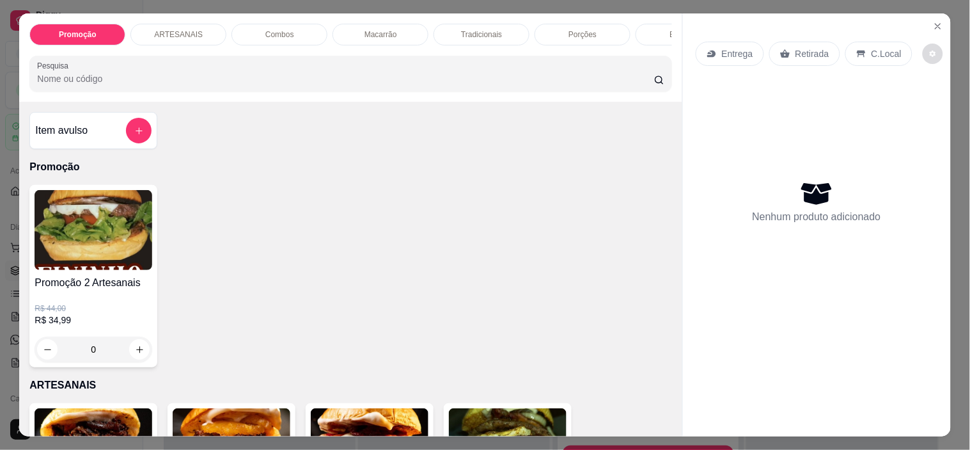
click at [929, 51] on icon "decrease-product-quantity" at bounding box center [933, 54] width 8 height 8
click at [941, 105] on span "Automatic updates" at bounding box center [937, 99] width 26 height 15
click at [931, 105] on input "Automatic updates" at bounding box center [927, 104] width 8 height 8
checkbox input "true"
click at [936, 16] on button "Close" at bounding box center [938, 26] width 20 height 20
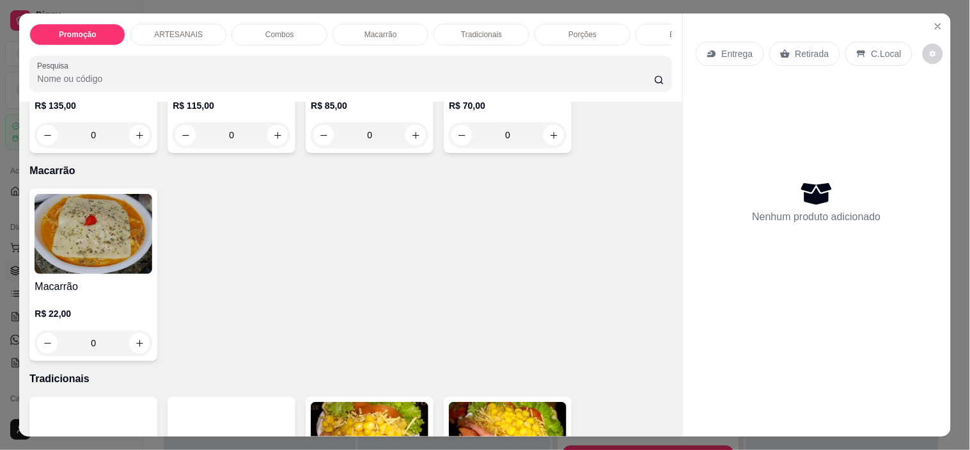
scroll to position [1065, 0]
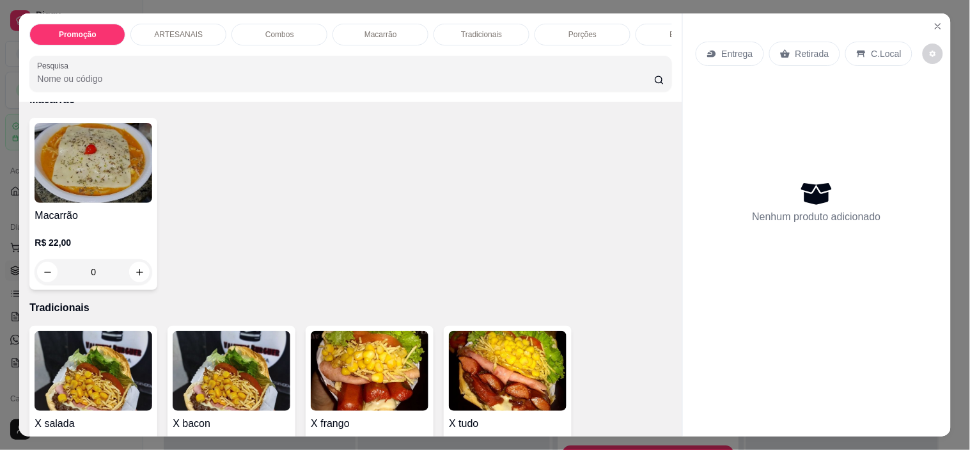
click at [119, 194] on img at bounding box center [94, 163] width 118 height 80
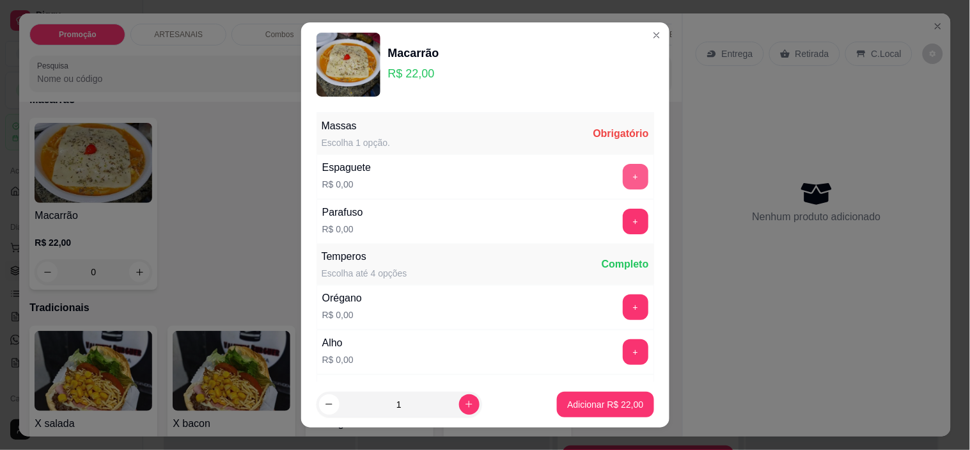
click at [623, 180] on button "+" at bounding box center [636, 177] width 26 height 26
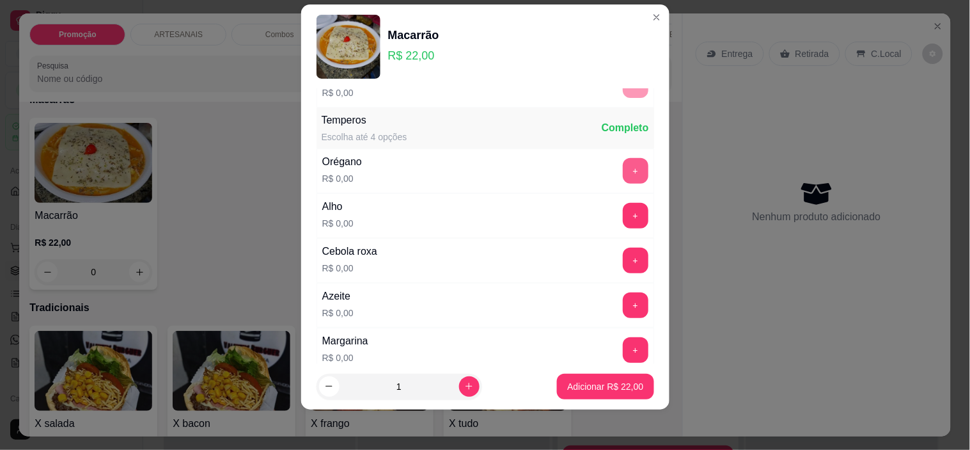
scroll to position [137, 0]
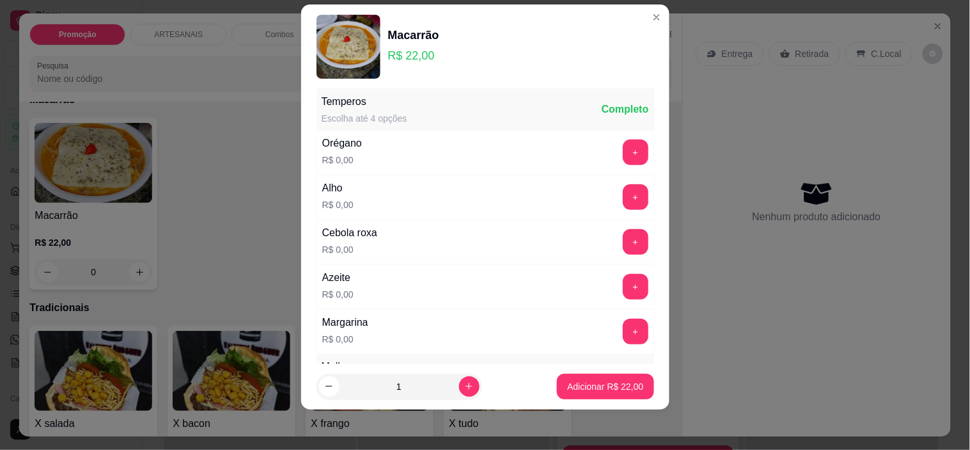
click at [617, 170] on div "Orégano R$ 0,00 +" at bounding box center [486, 152] width 338 height 45
click at [623, 159] on button "+" at bounding box center [636, 152] width 26 height 26
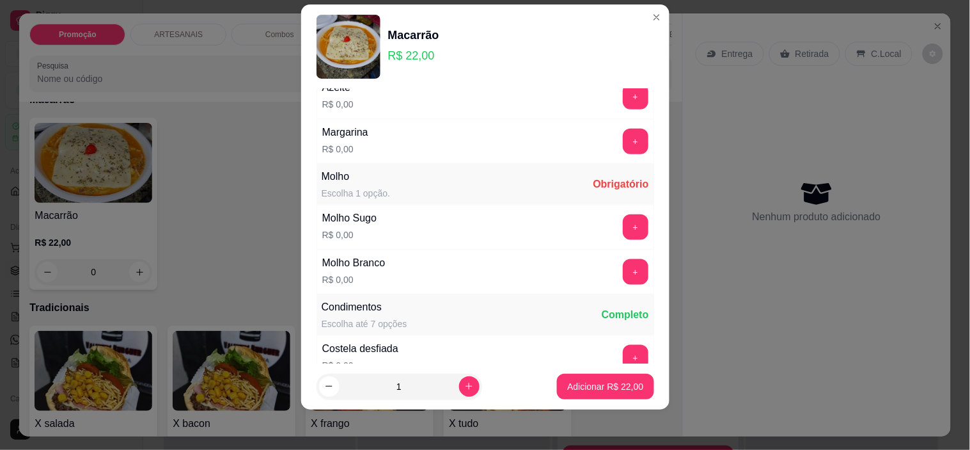
scroll to position [350, 0]
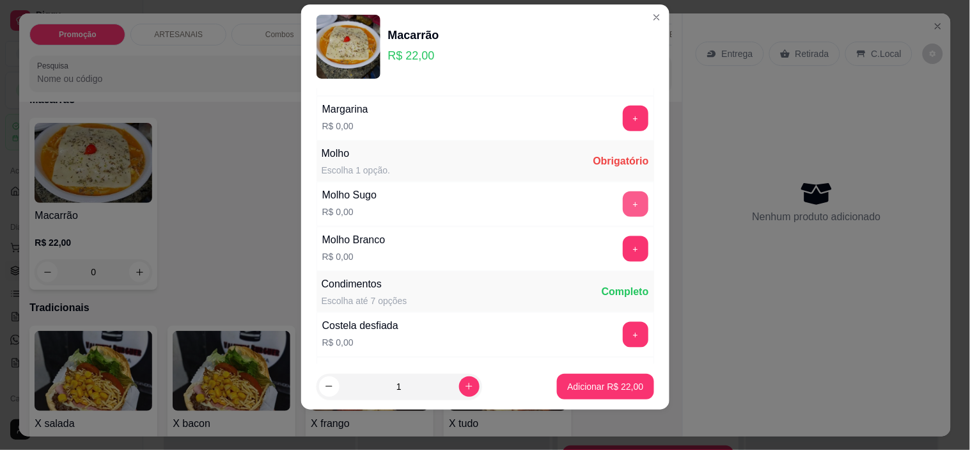
click at [623, 200] on button "+" at bounding box center [636, 204] width 26 height 26
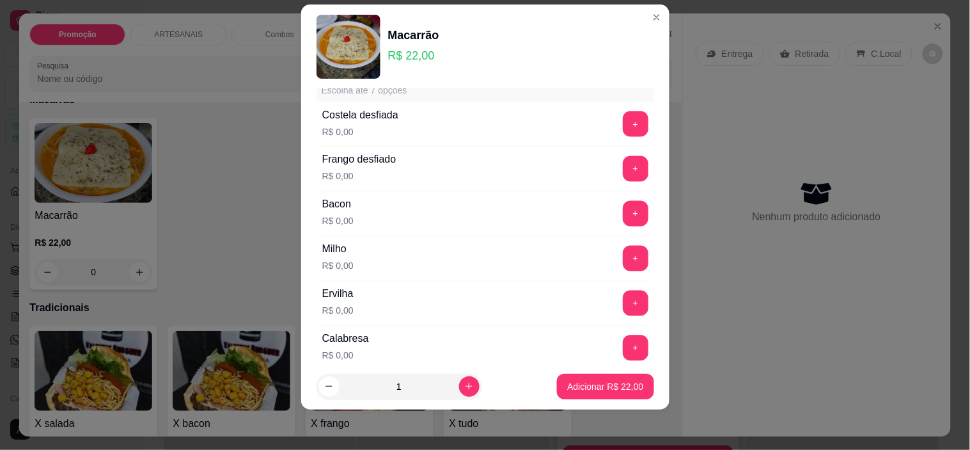
scroll to position [563, 0]
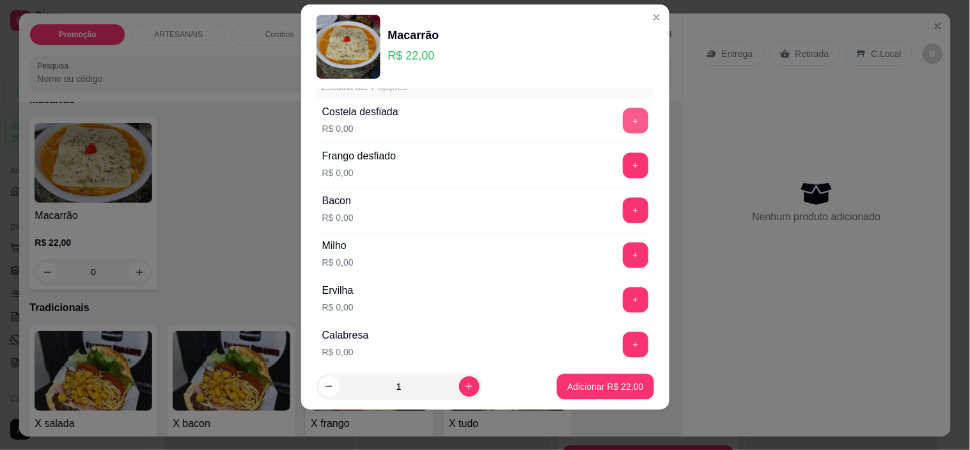
click at [623, 119] on button "+" at bounding box center [636, 121] width 26 height 26
click at [623, 162] on button "+" at bounding box center [635, 165] width 25 height 25
click at [623, 252] on button "+" at bounding box center [635, 255] width 25 height 25
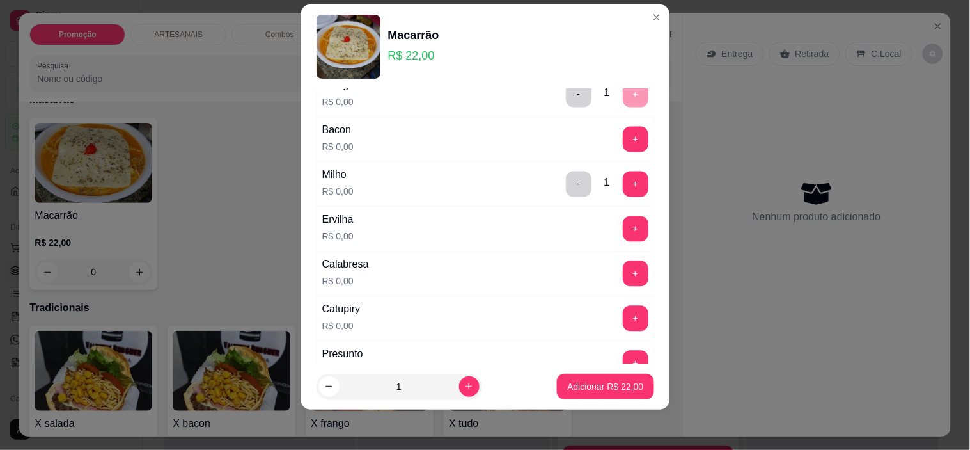
scroll to position [705, 0]
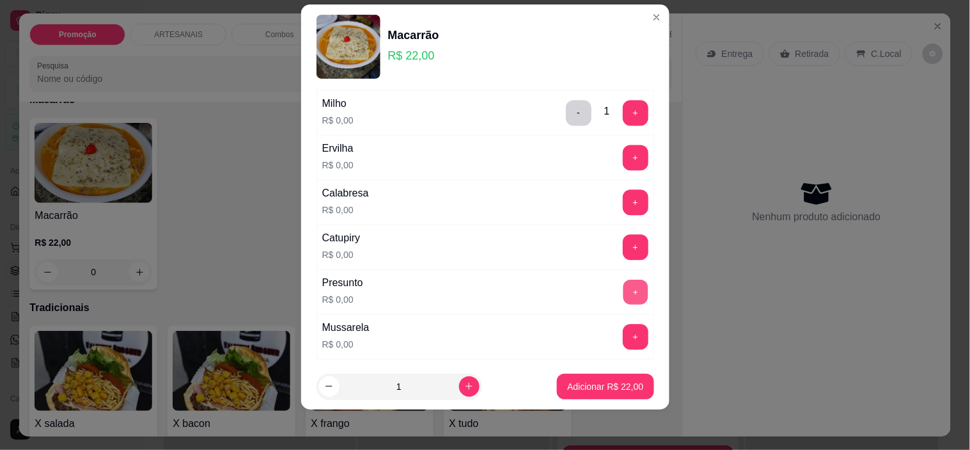
click at [623, 288] on button "+" at bounding box center [635, 292] width 25 height 25
click at [623, 330] on button "+" at bounding box center [636, 337] width 26 height 26
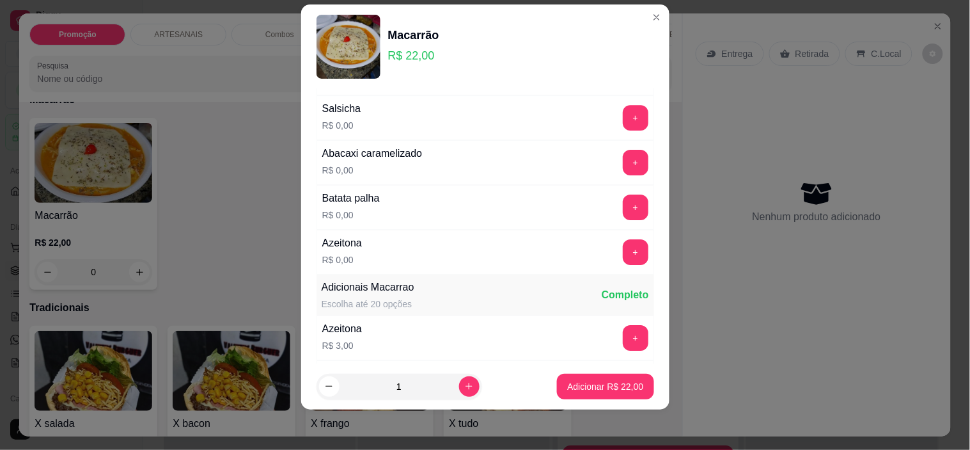
scroll to position [1060, 0]
click at [623, 211] on button "+" at bounding box center [636, 206] width 26 height 26
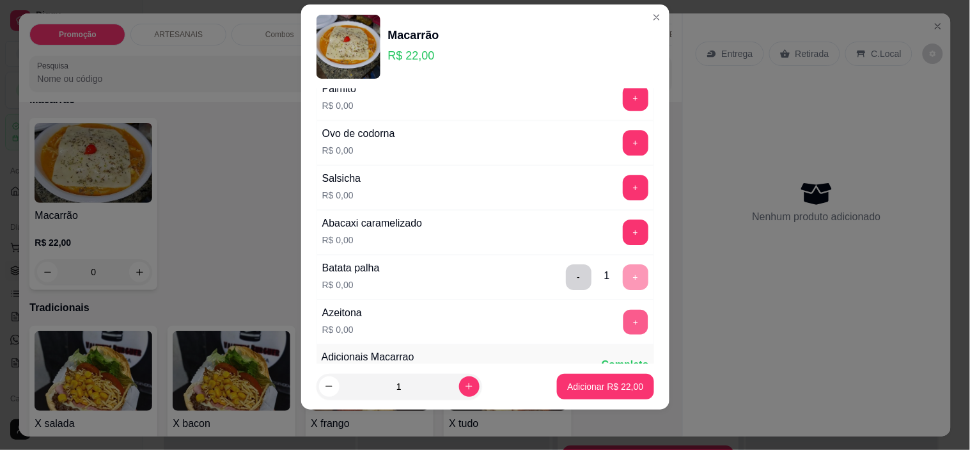
click at [623, 320] on button "+" at bounding box center [635, 322] width 25 height 25
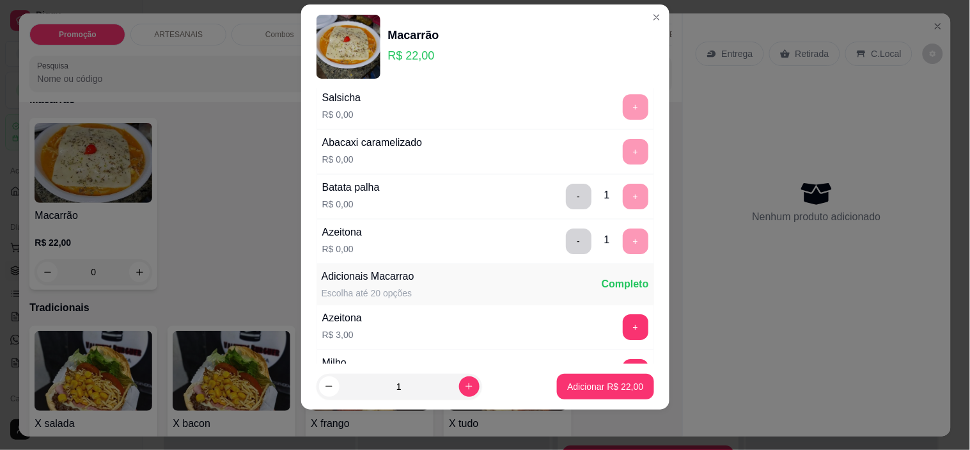
scroll to position [1132, 0]
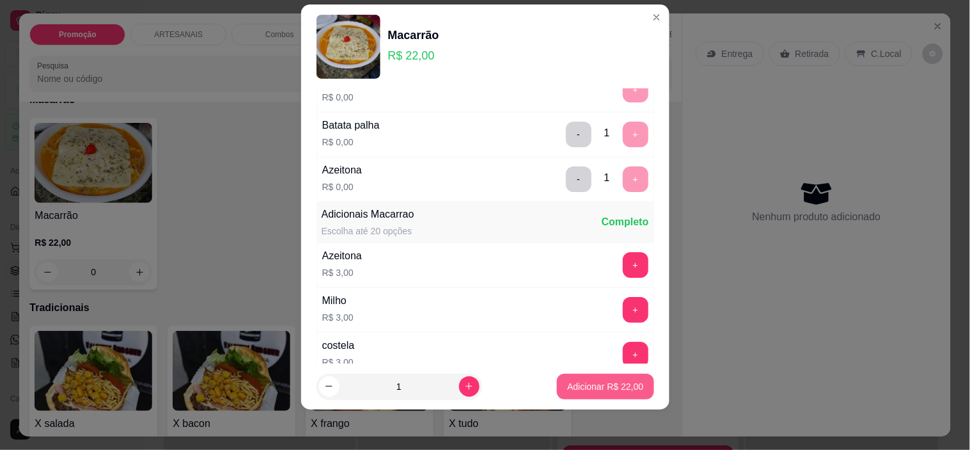
click at [611, 375] on button "Adicionar R$ 22,00" at bounding box center [605, 386] width 97 height 26
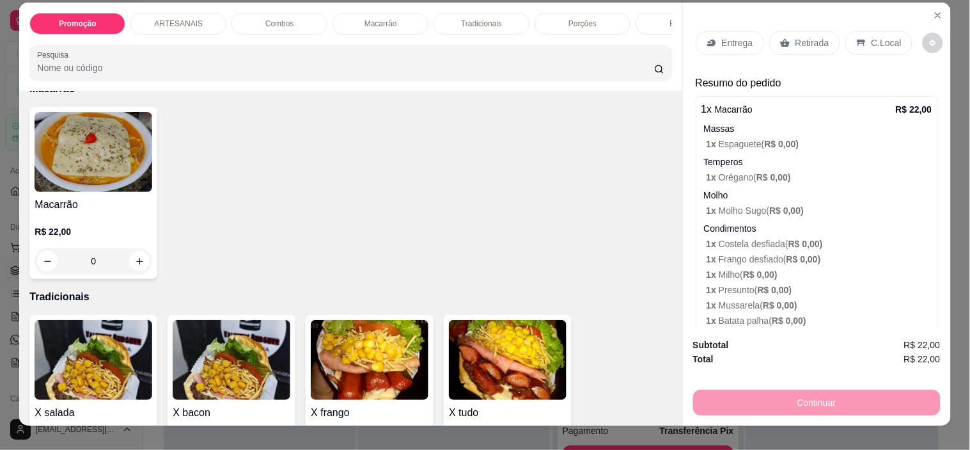
scroll to position [0, 0]
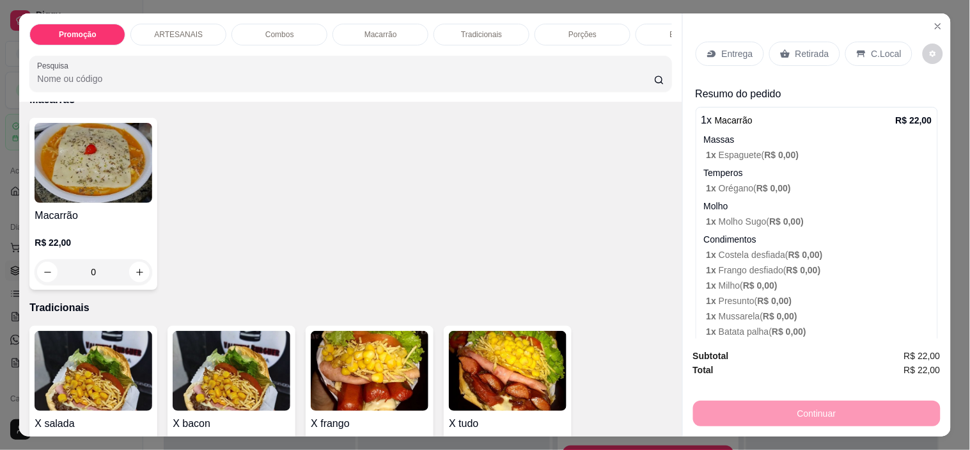
click at [753, 42] on div "Entrega" at bounding box center [730, 54] width 68 height 24
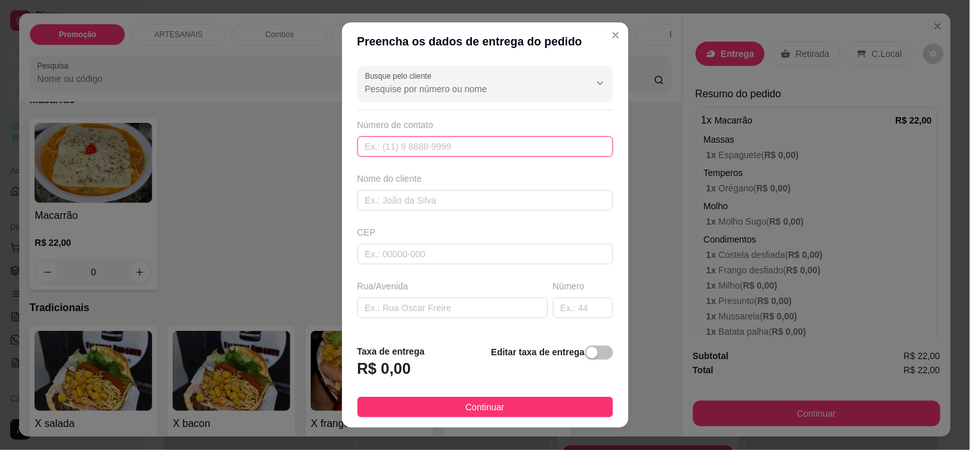
click at [458, 143] on input "text" at bounding box center [486, 146] width 256 height 20
paste input "[PHONE_NUMBER]"
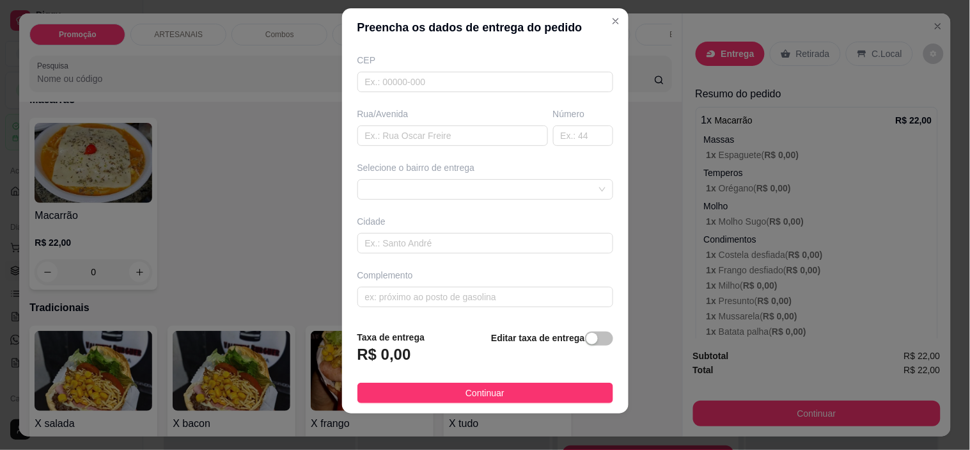
scroll to position [18, 0]
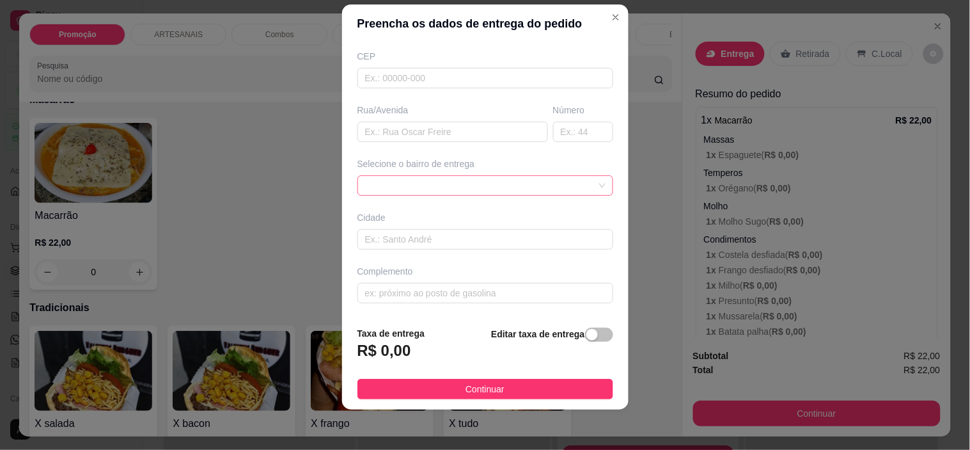
click at [556, 178] on span at bounding box center [485, 185] width 240 height 19
type input "[PHONE_NUMBER]"
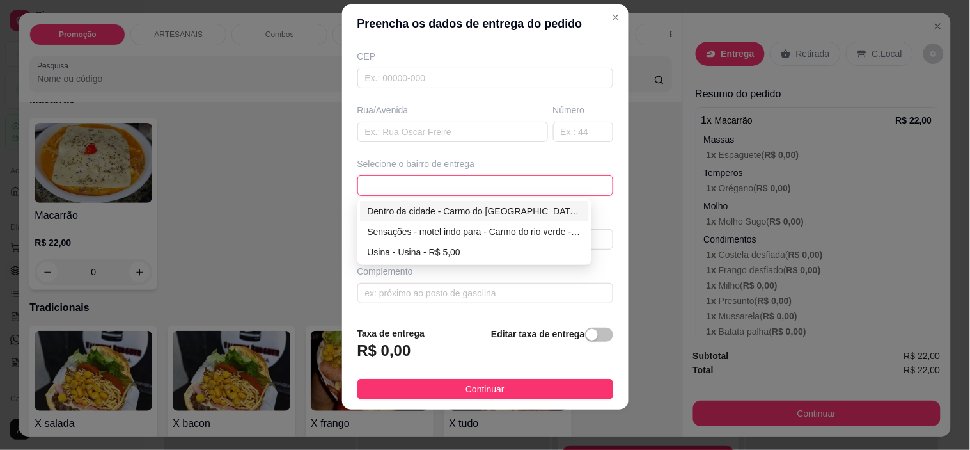
click at [514, 211] on div "Dentro da cidade - Carmo do [GEOGRAPHIC_DATA] - R$ 2,00" at bounding box center [475, 211] width 214 height 14
type input "Carmo do [GEOGRAPHIC_DATA]"
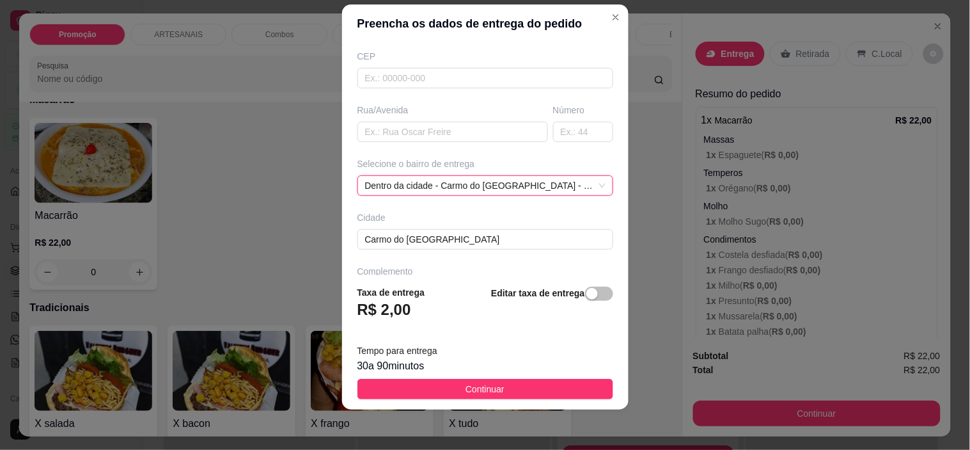
click at [488, 390] on span "Continuar" at bounding box center [485, 389] width 39 height 14
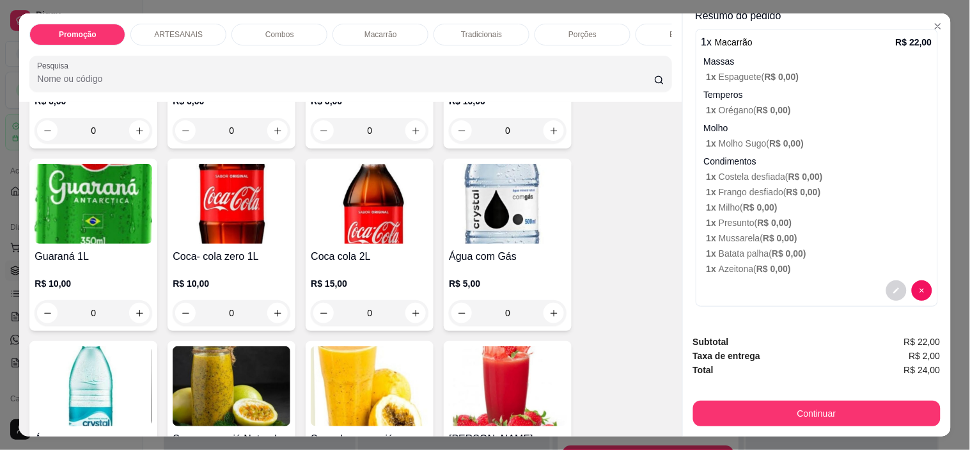
scroll to position [2132, 0]
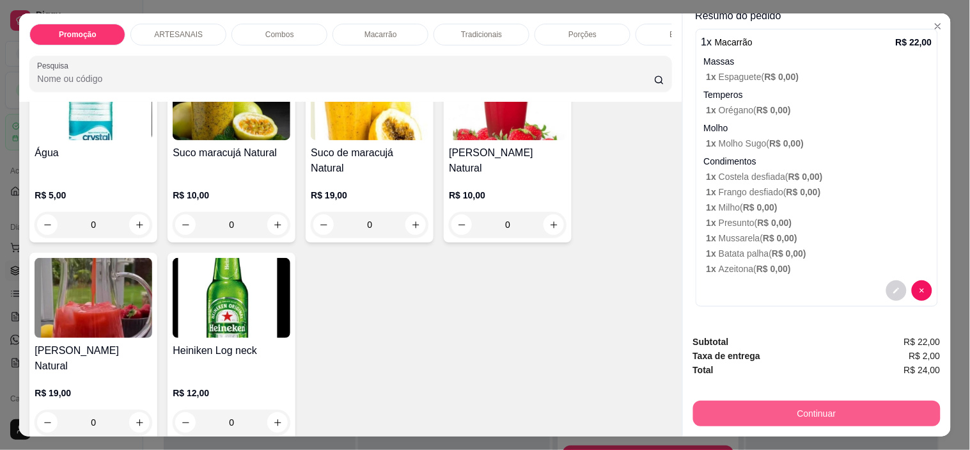
click at [793, 405] on button "Continuar" at bounding box center [817, 413] width 248 height 26
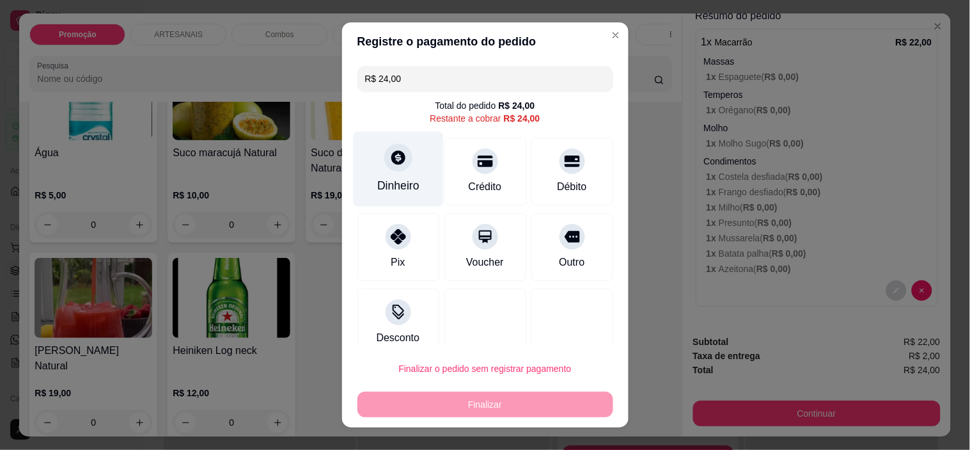
click at [394, 173] on div "Dinheiro" at bounding box center [398, 169] width 90 height 75
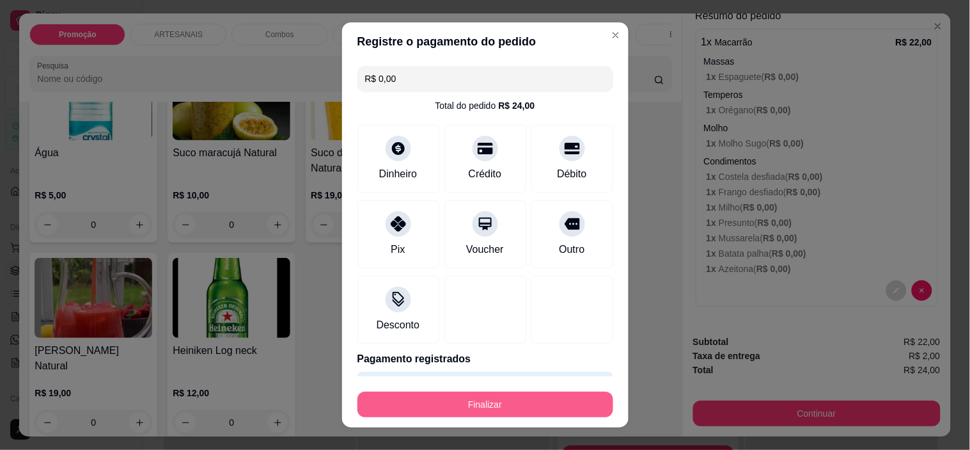
click at [474, 401] on button "Finalizar" at bounding box center [486, 404] width 256 height 26
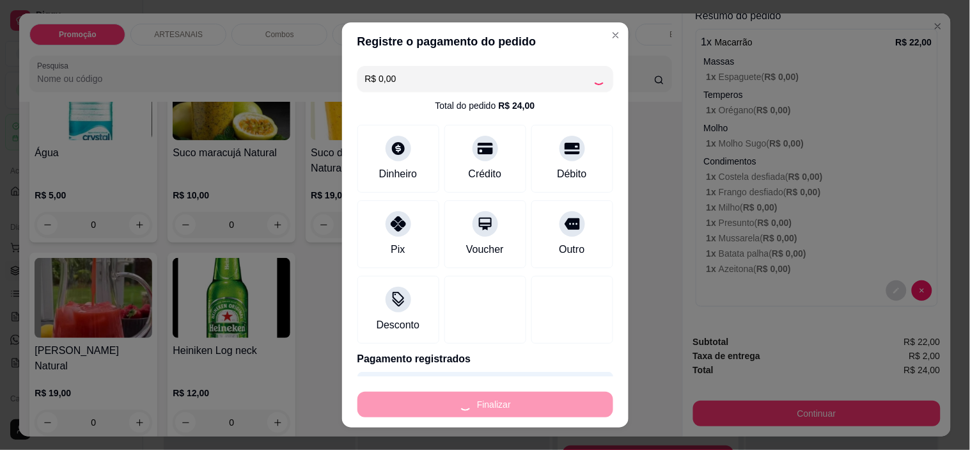
type input "-R$ 24,00"
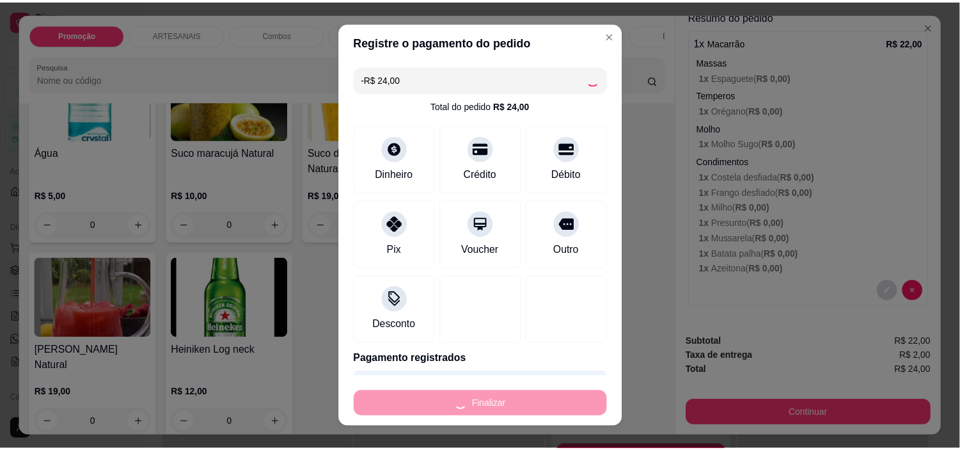
scroll to position [0, 0]
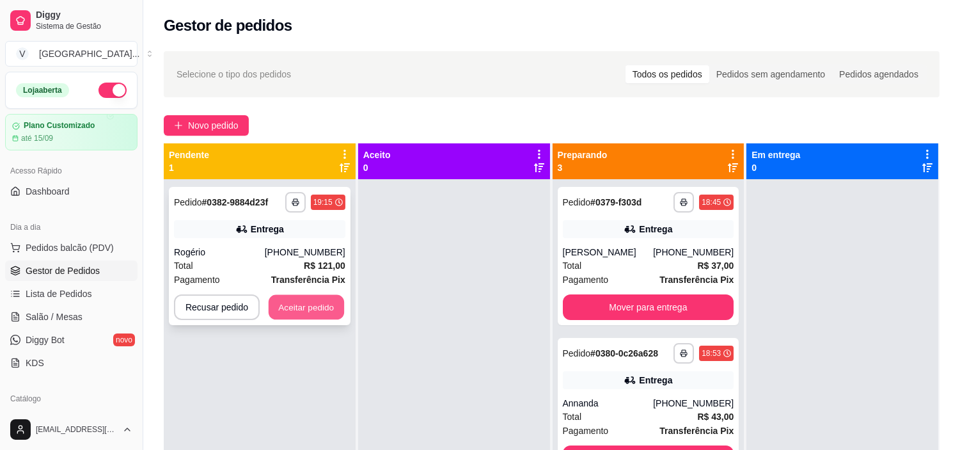
click at [299, 304] on button "Aceitar pedido" at bounding box center [306, 307] width 75 height 25
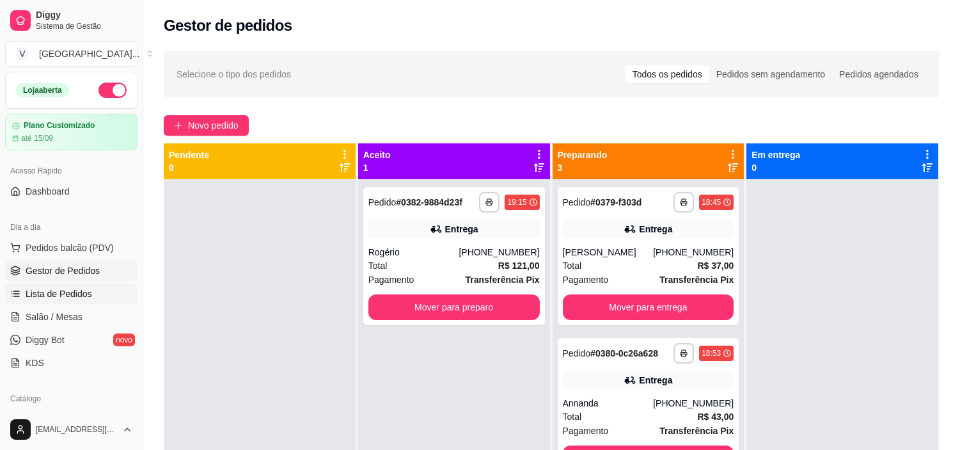
drag, startPoint x: 64, startPoint y: 299, endPoint x: 68, endPoint y: 283, distance: 17.1
click at [64, 299] on span "Lista de Pedidos" at bounding box center [59, 293] width 67 height 13
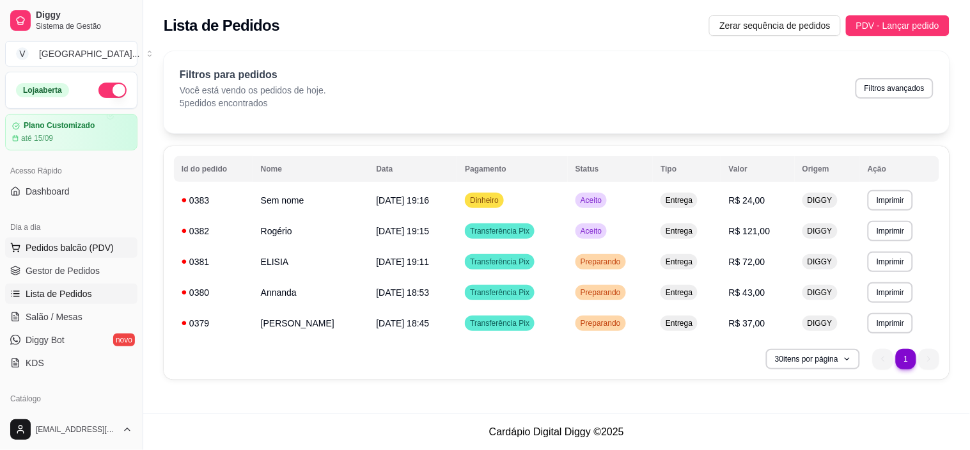
click at [79, 253] on span "Pedidos balcão (PDV)" at bounding box center [70, 247] width 88 height 13
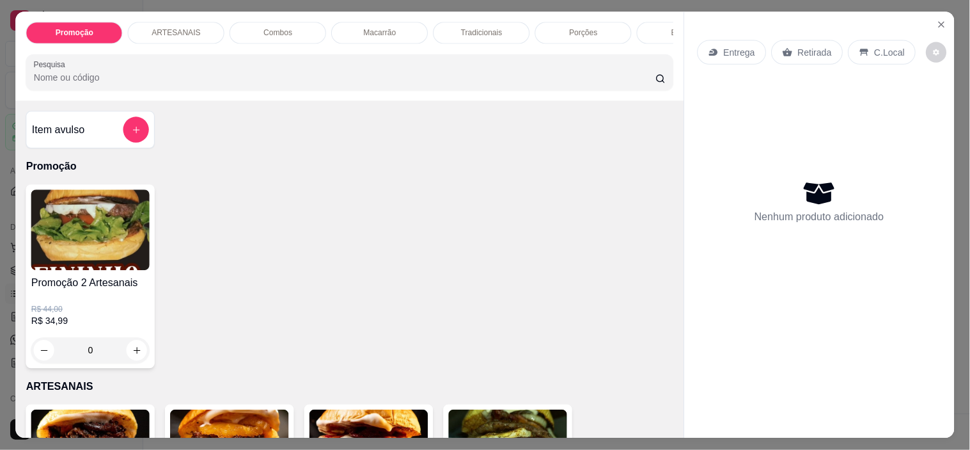
click at [79, 263] on img at bounding box center [90, 230] width 118 height 81
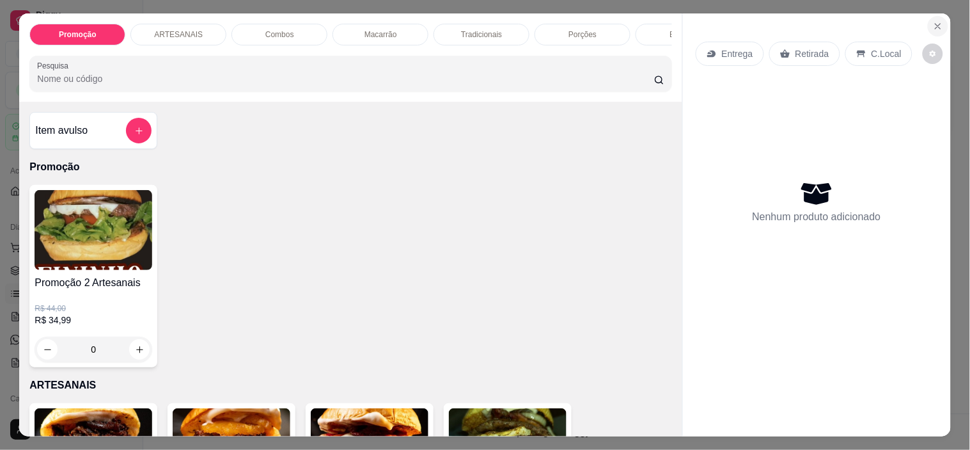
click at [941, 16] on button "Close" at bounding box center [938, 26] width 20 height 20
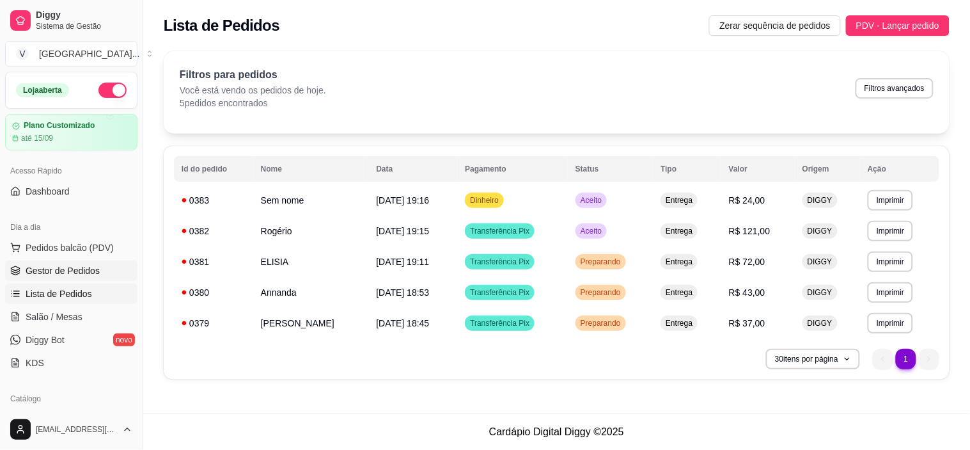
click at [51, 273] on span "Gestor de Pedidos" at bounding box center [63, 270] width 74 height 13
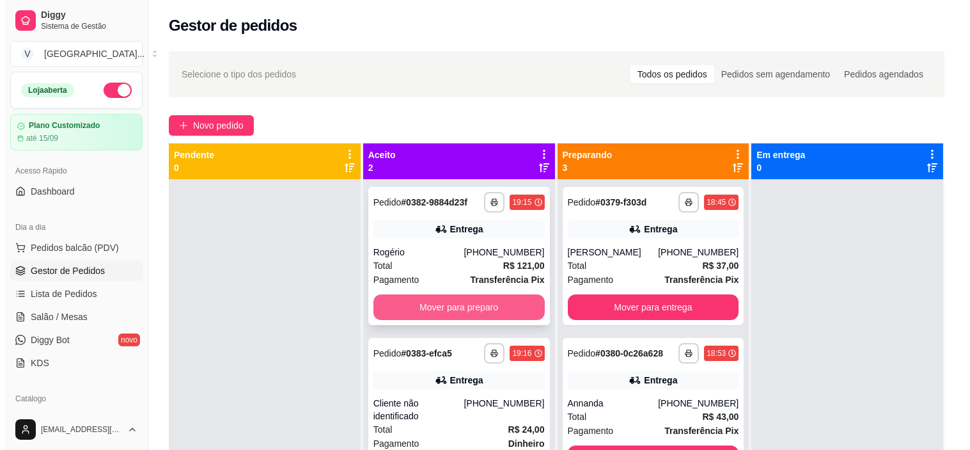
scroll to position [35, 0]
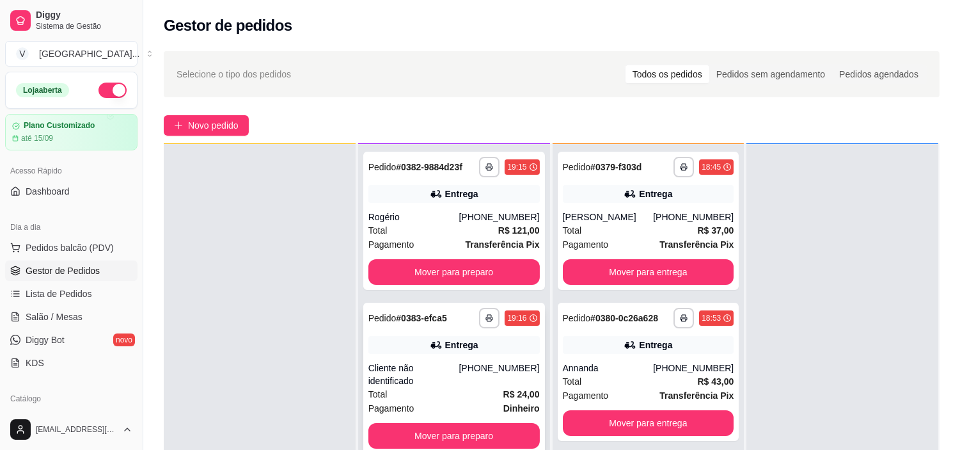
click at [436, 387] on div "Total R$ 24,00" at bounding box center [453, 394] width 171 height 14
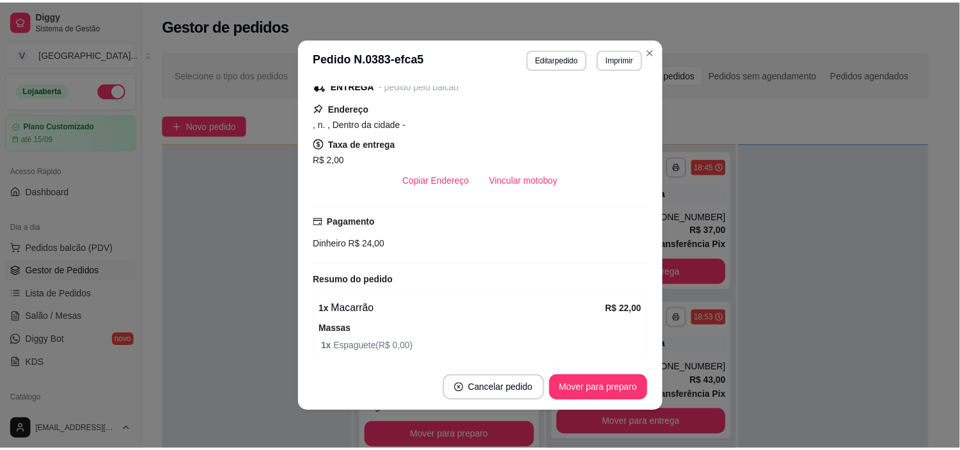
scroll to position [0, 0]
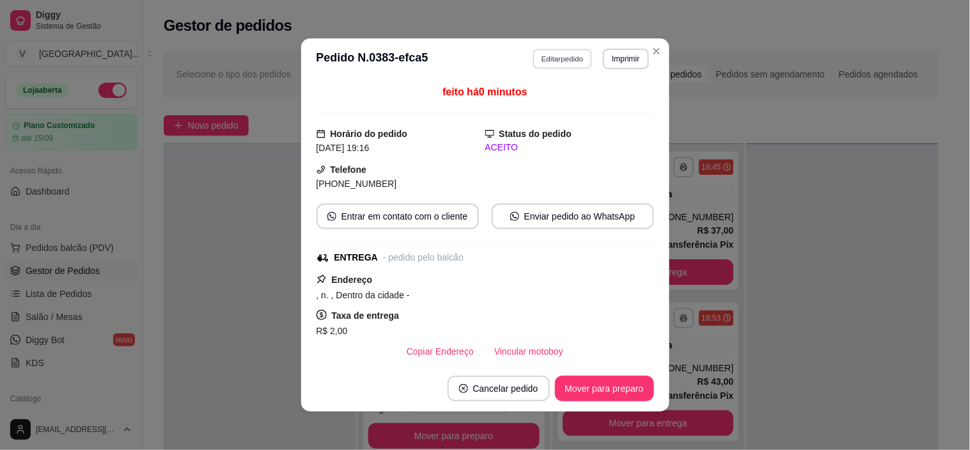
click at [568, 61] on button "Editar pedido" at bounding box center [562, 59] width 59 height 20
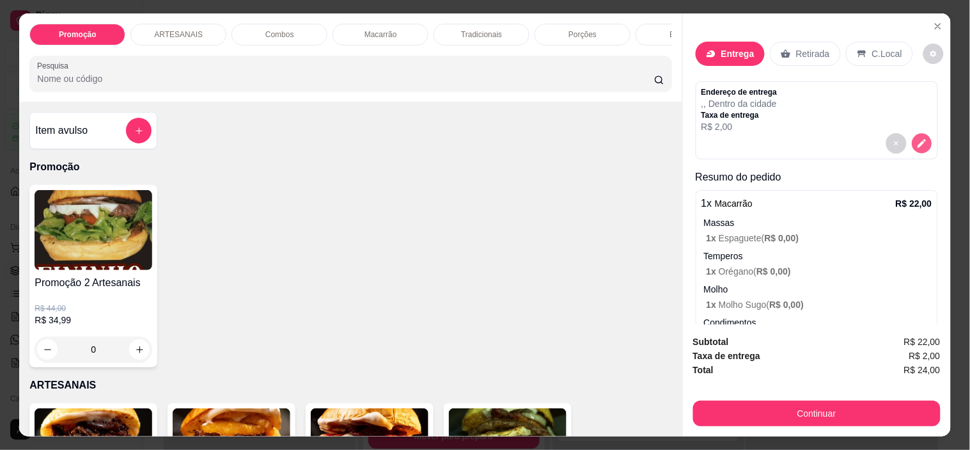
click at [916, 135] on button "decrease-product-quantity" at bounding box center [922, 144] width 20 height 20
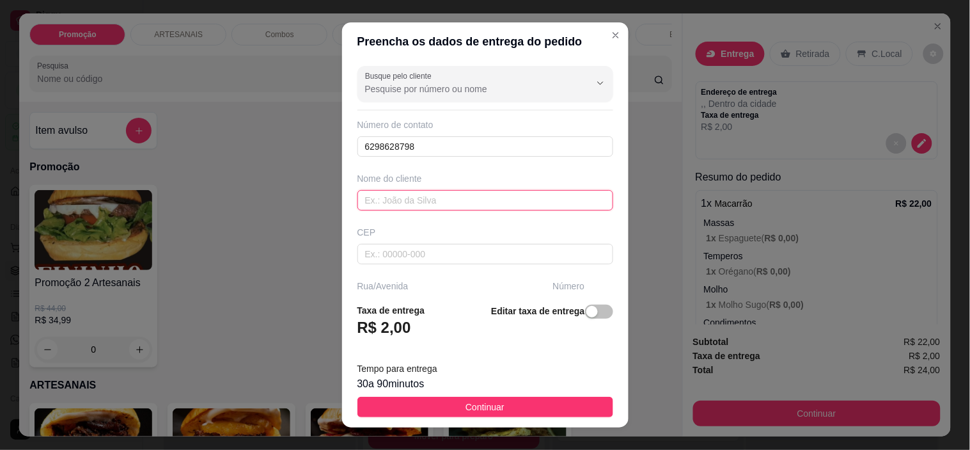
click at [413, 190] on input "text" at bounding box center [486, 200] width 256 height 20
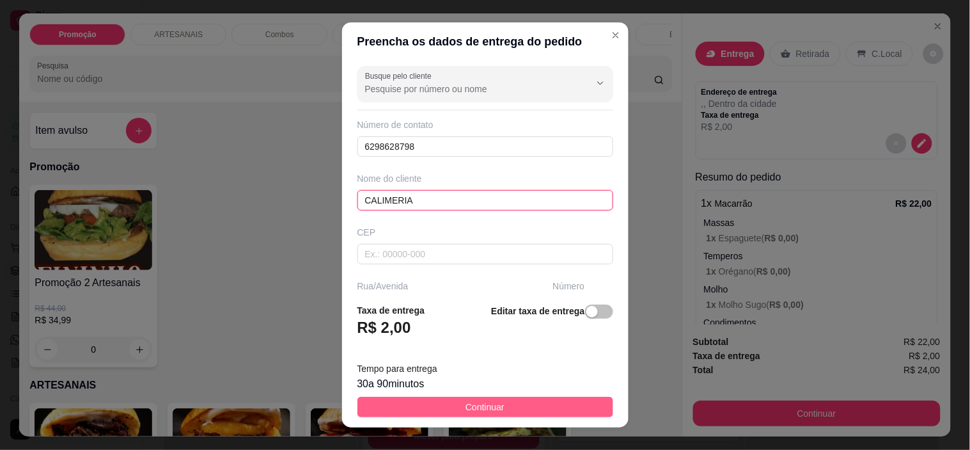
type input "CALIMERIA"
click at [474, 406] on span "Continuar" at bounding box center [485, 407] width 39 height 14
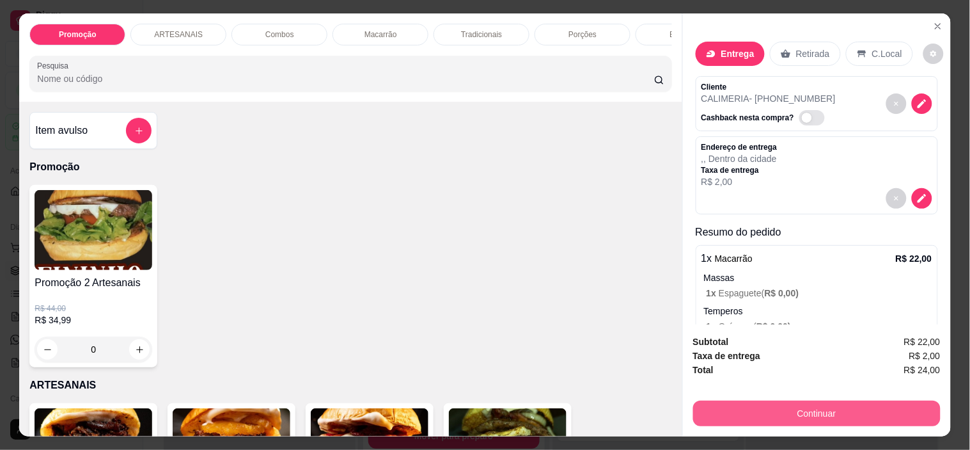
click at [867, 400] on button "Continuar" at bounding box center [817, 413] width 248 height 26
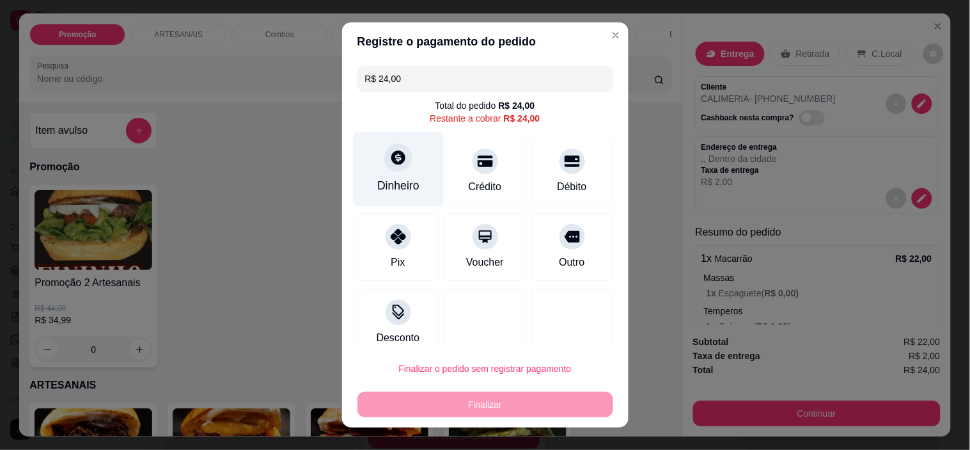
click at [397, 185] on div "Dinheiro" at bounding box center [398, 185] width 42 height 17
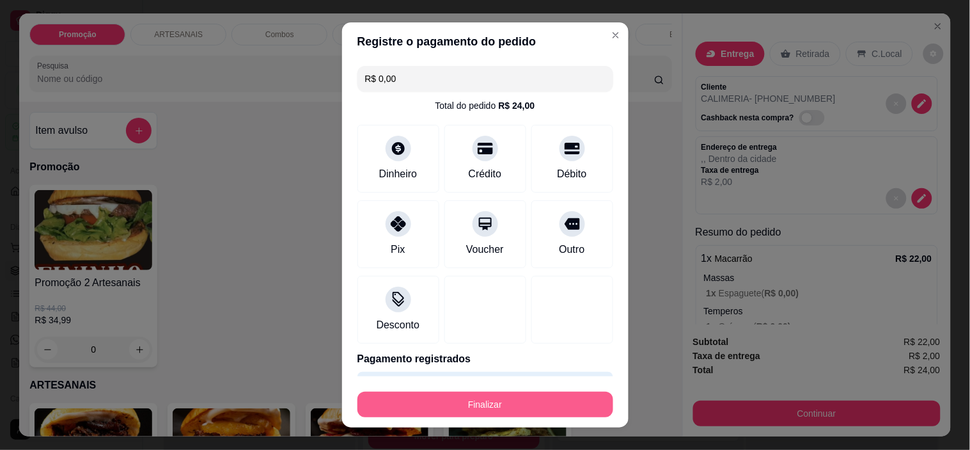
click at [523, 391] on button "Finalizar" at bounding box center [486, 404] width 256 height 26
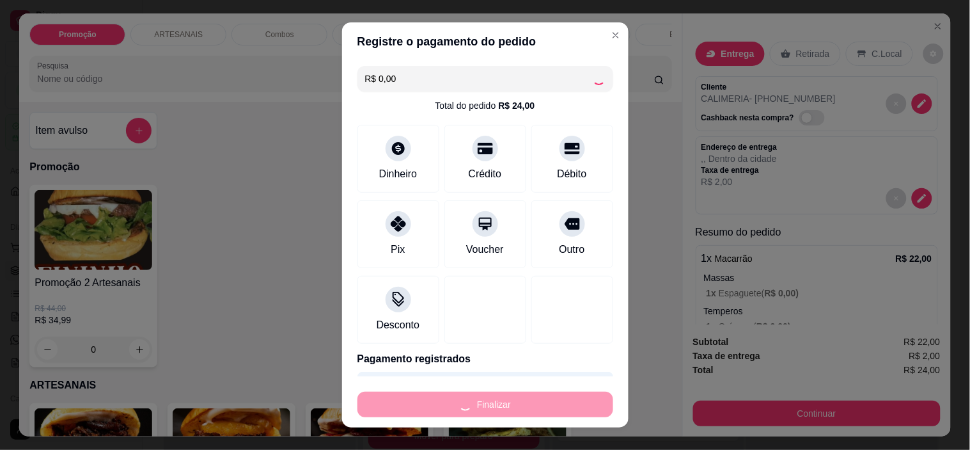
type input "-R$ 24,00"
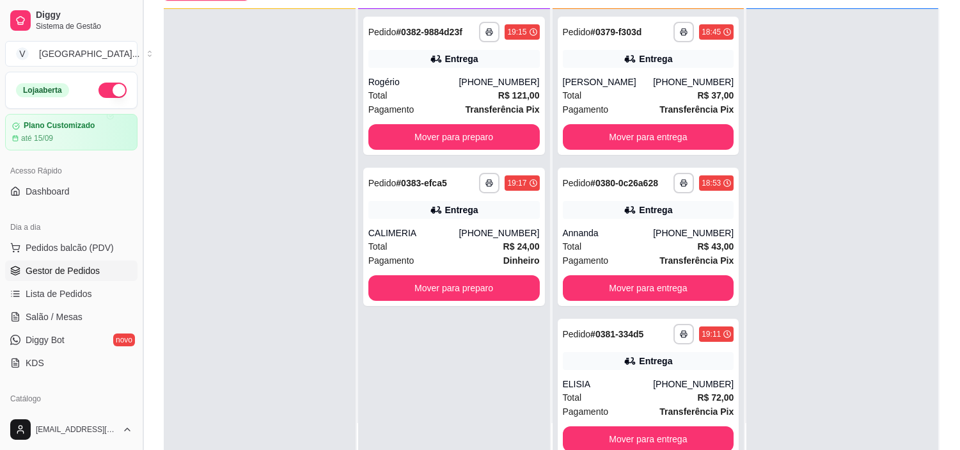
scroll to position [142, 0]
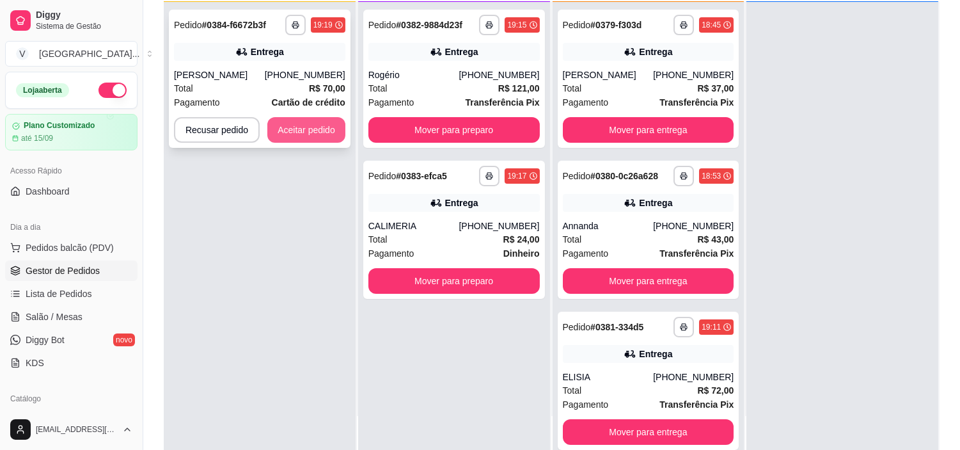
click at [280, 141] on button "Aceitar pedido" at bounding box center [306, 130] width 78 height 26
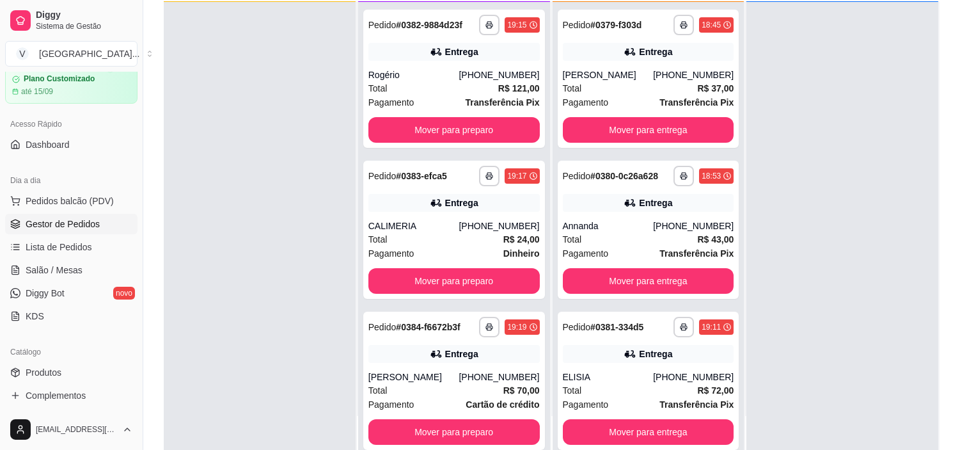
scroll to position [71, 0]
